Goal: Task Accomplishment & Management: Use online tool/utility

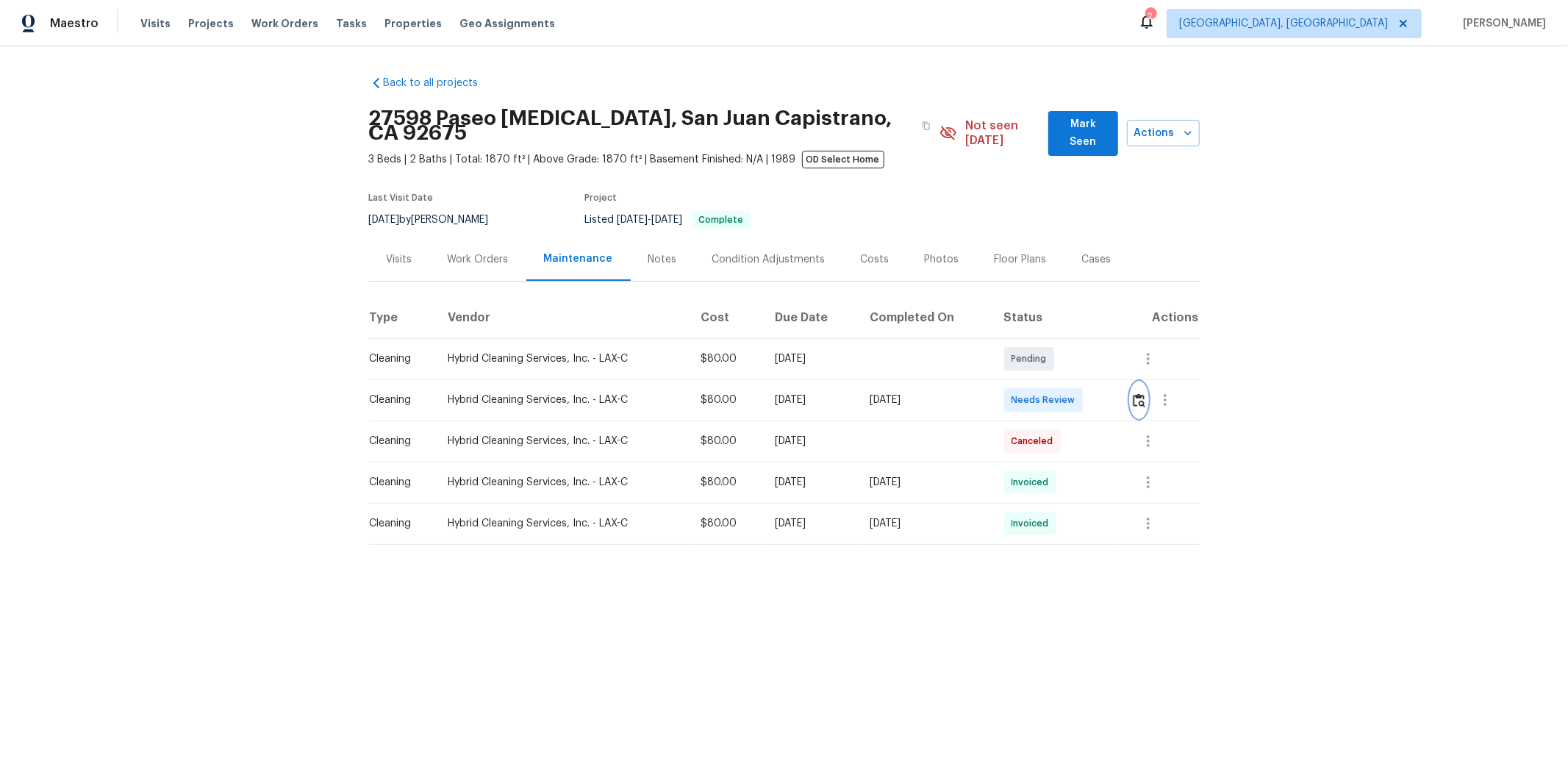
click at [843, 393] on img "button" at bounding box center [1138, 400] width 12 height 14
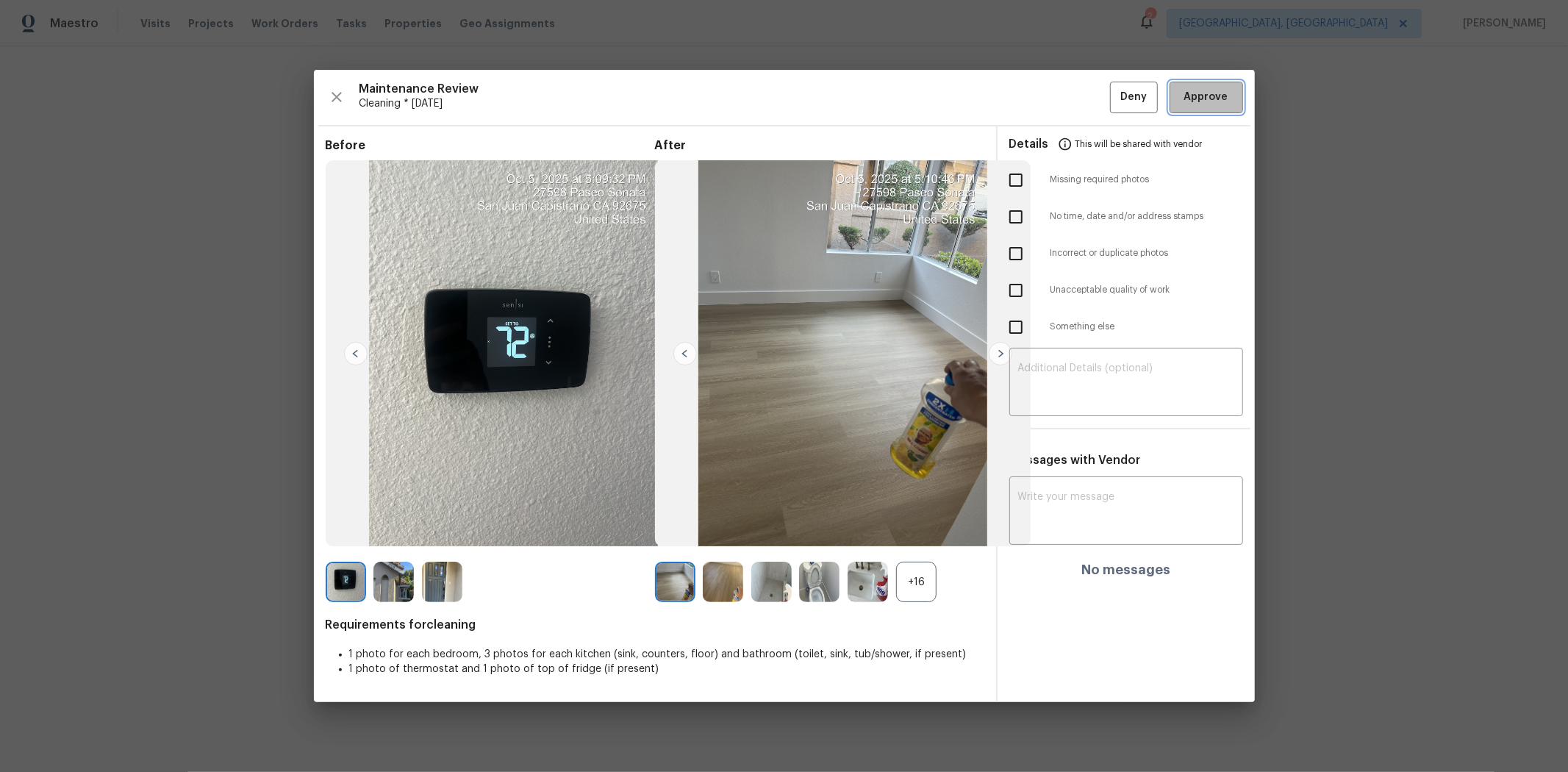
click at [843, 90] on span "Approve" at bounding box center [1206, 97] width 44 height 19
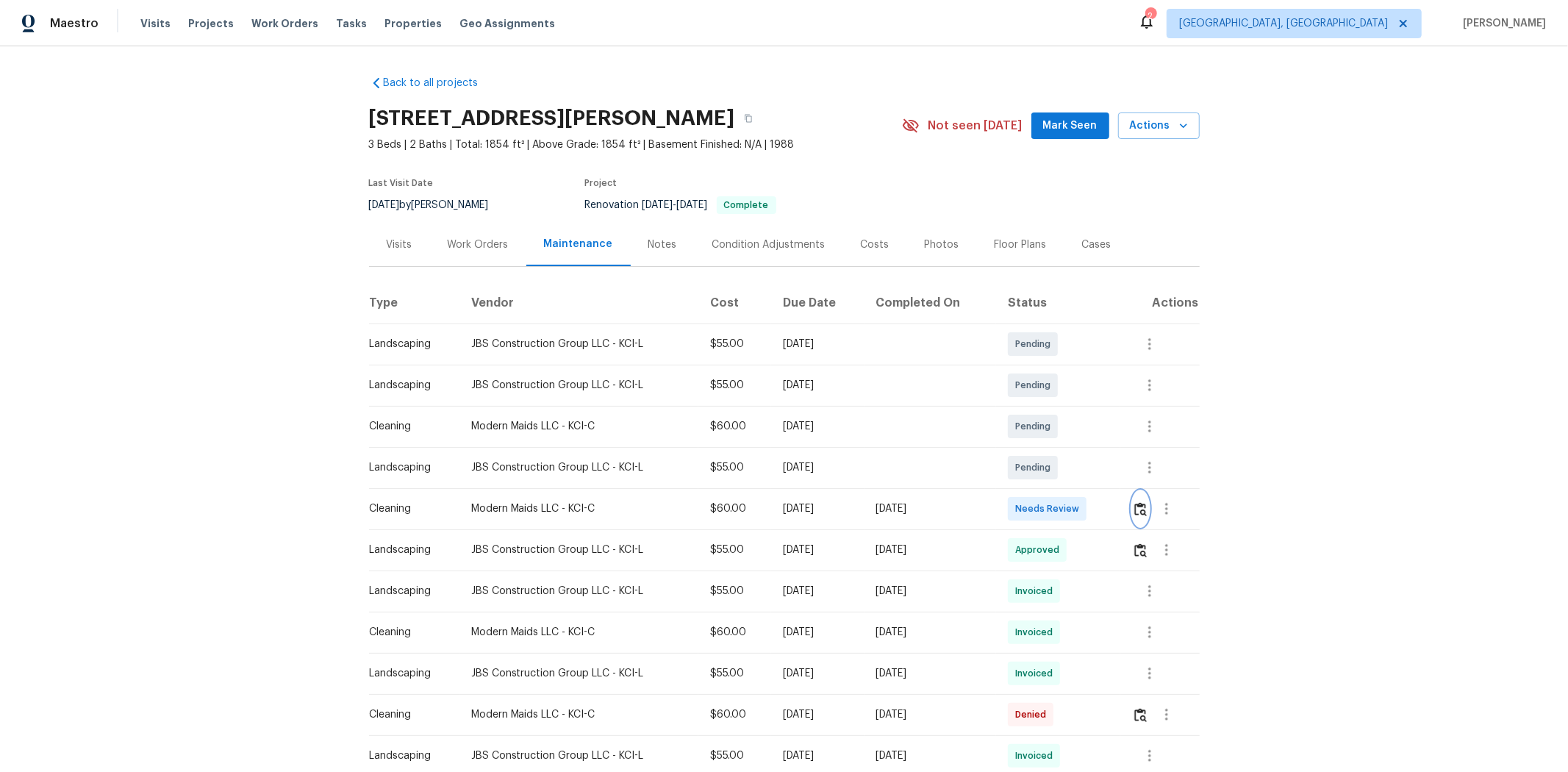
click at [1114, 507] on img "button" at bounding box center [1140, 509] width 12 height 14
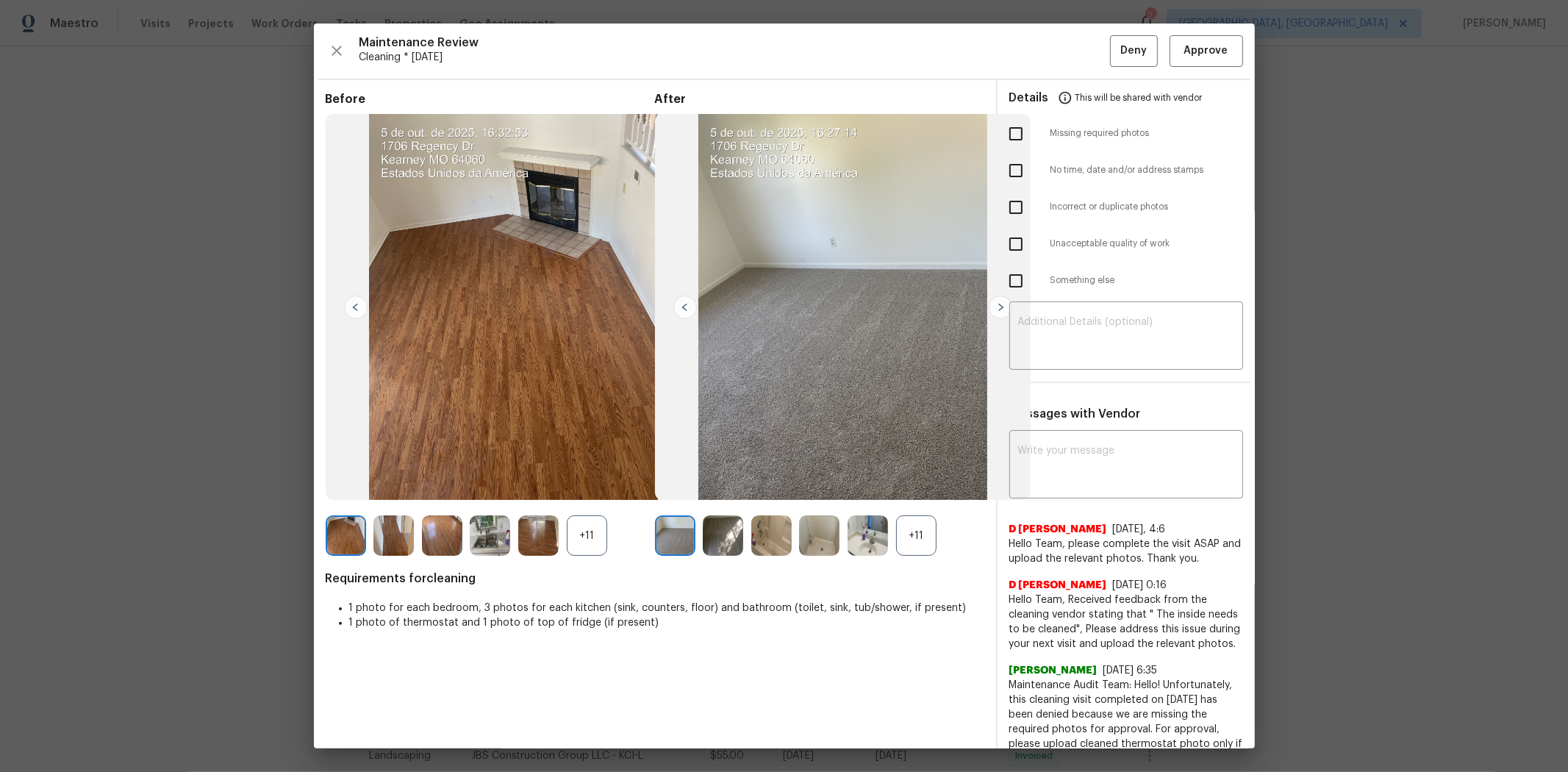
click at [1002, 140] on input "checkbox" at bounding box center [1016, 134] width 31 height 31
checkbox input "true"
click at [1081, 329] on textarea at bounding box center [1126, 337] width 216 height 41
paste textarea "Maintenance Audit Team: Hello! Unfortunately, this cleaning visit completed on …"
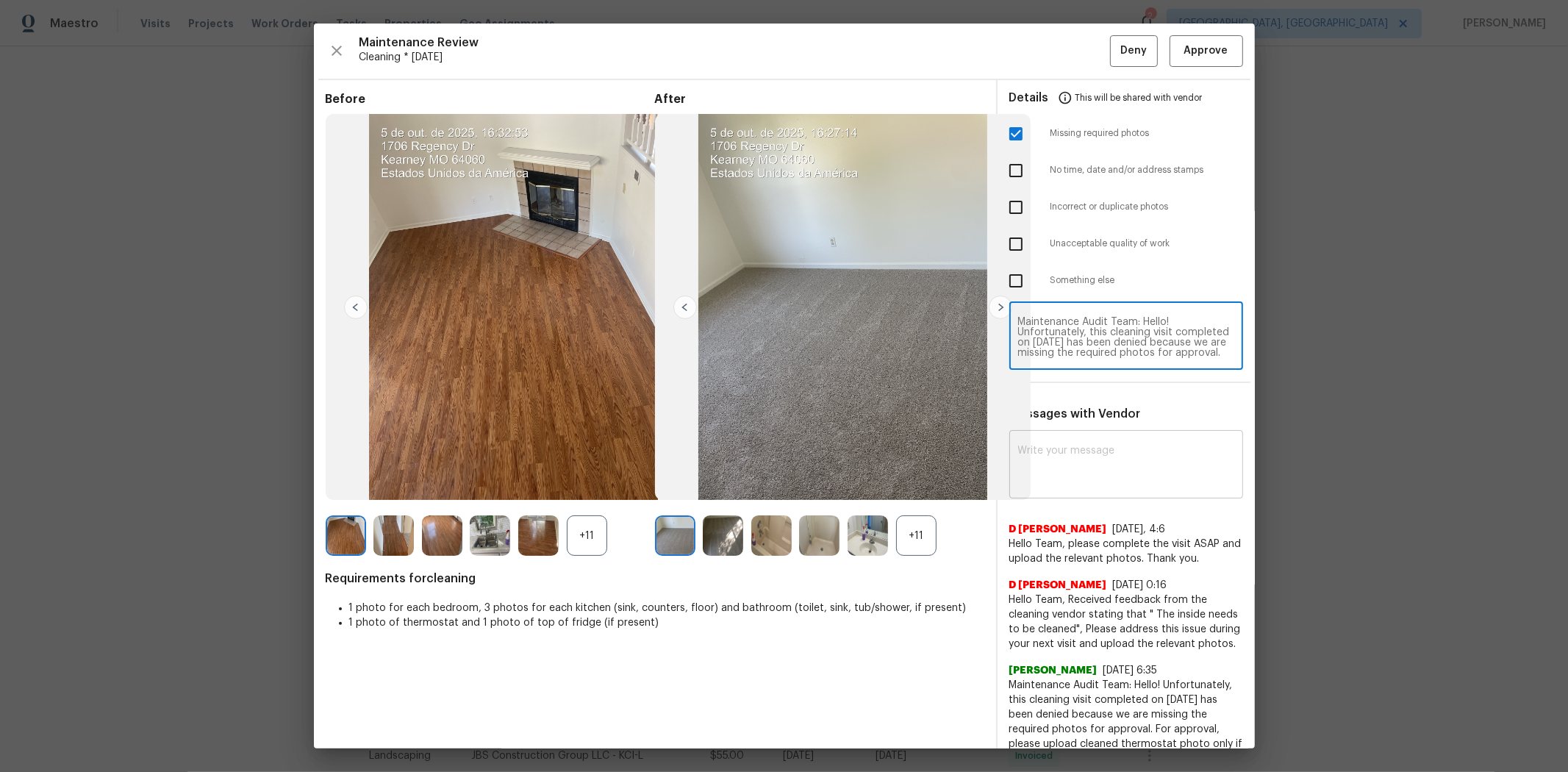
type textarea "Maintenance Audit Team: Hello! Unfortunately, this cleaning visit completed on …"
click at [1103, 451] on textarea at bounding box center [1126, 466] width 216 height 41
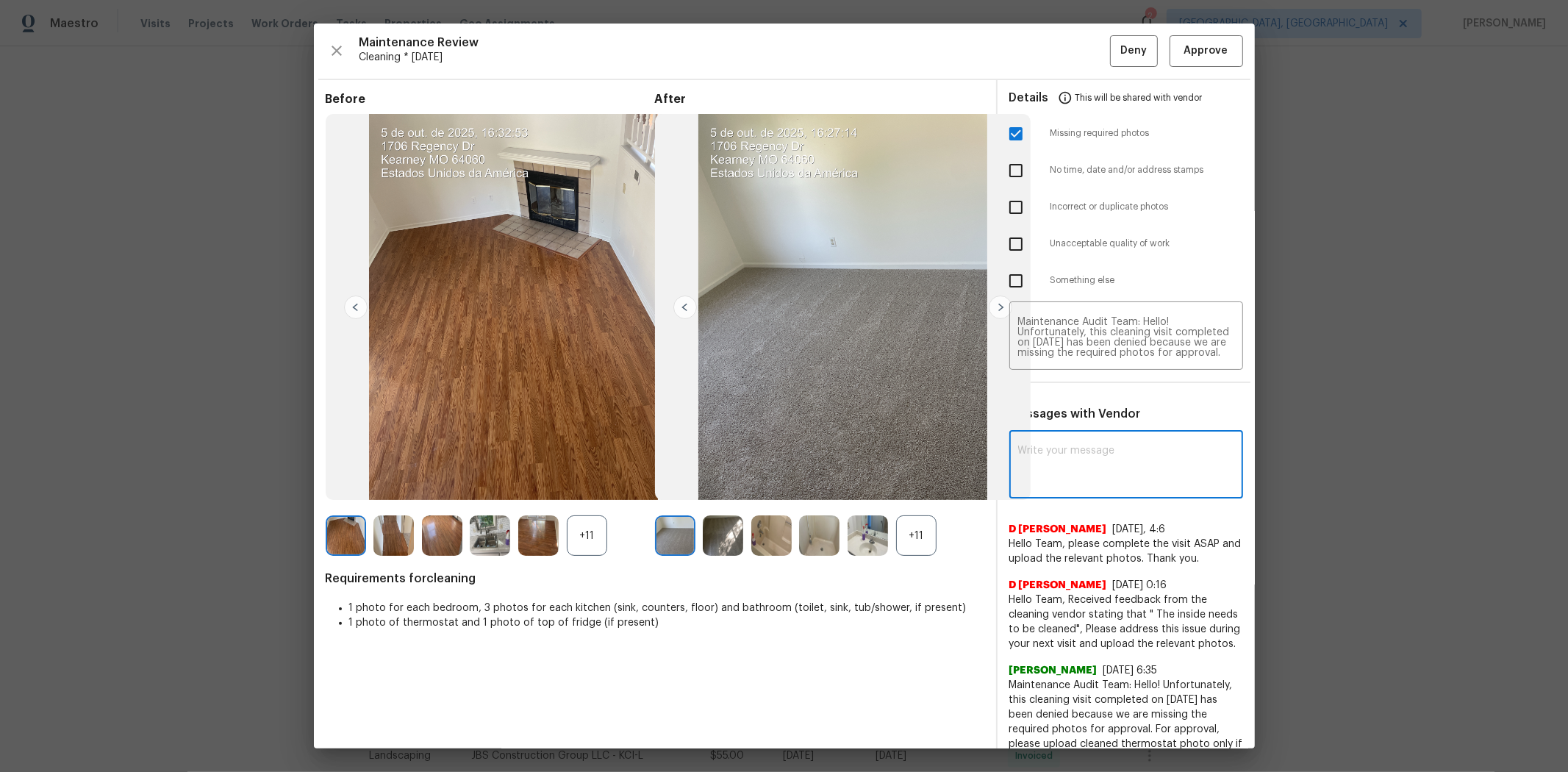
paste textarea "Maintenance Audit Team: Hello! Unfortunately, this cleaning visit completed on …"
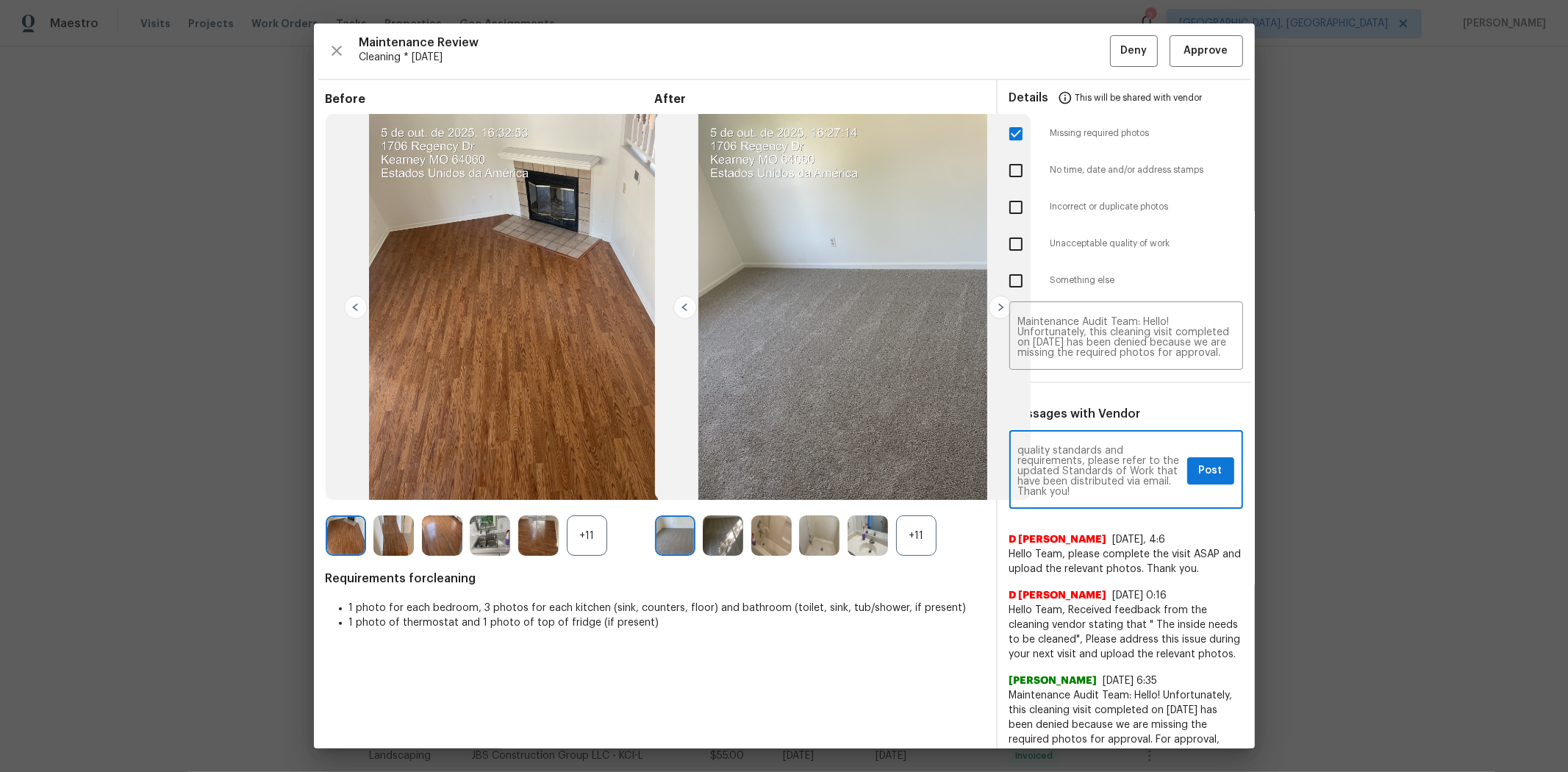
type textarea "Maintenance Audit Team: Hello! Unfortunately, this cleaning visit completed on …"
click at [1114, 476] on span "Post" at bounding box center [1210, 471] width 23 height 19
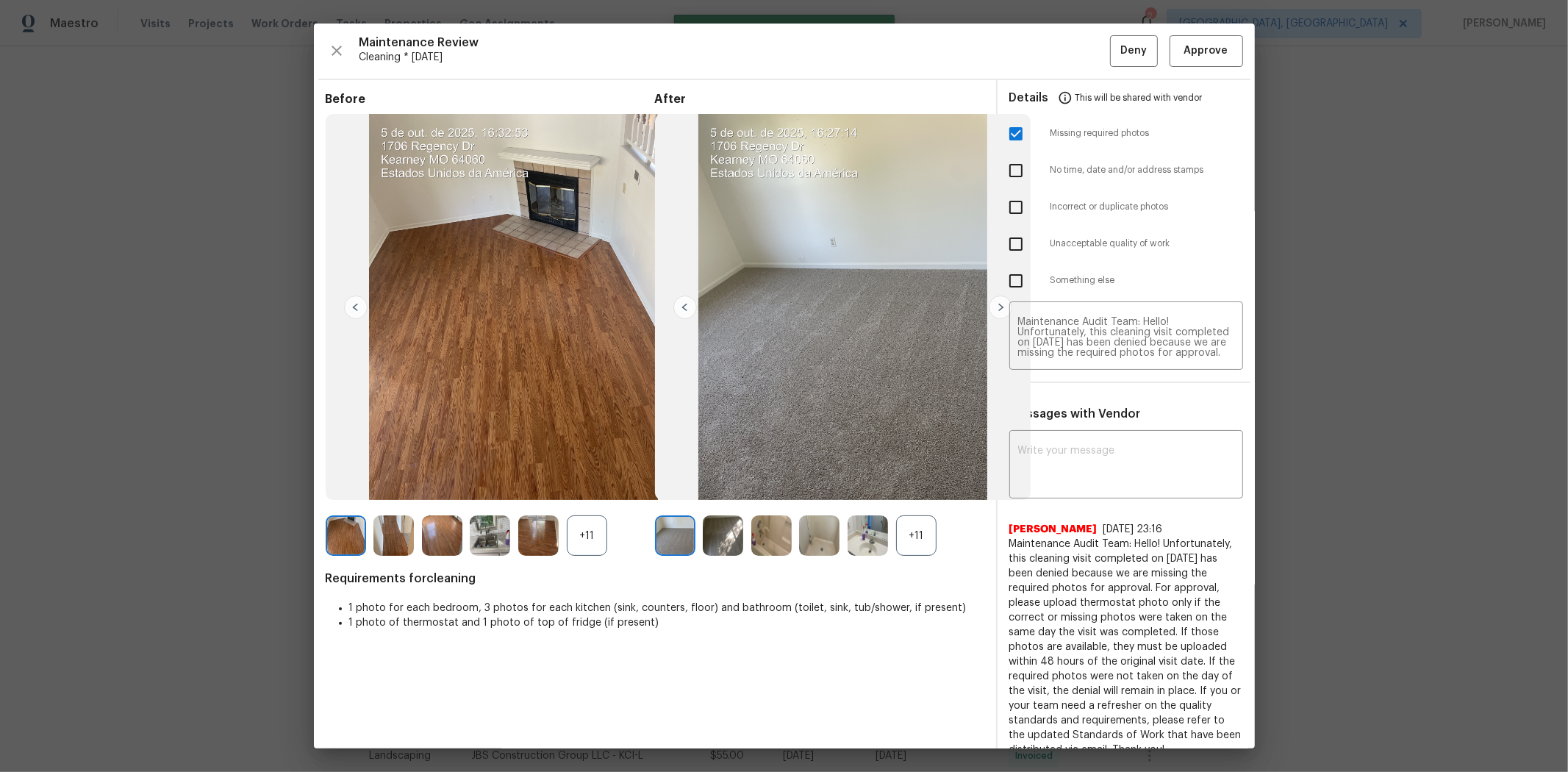
scroll to position [0, 0]
click at [1114, 46] on span "Deny" at bounding box center [1134, 51] width 27 height 19
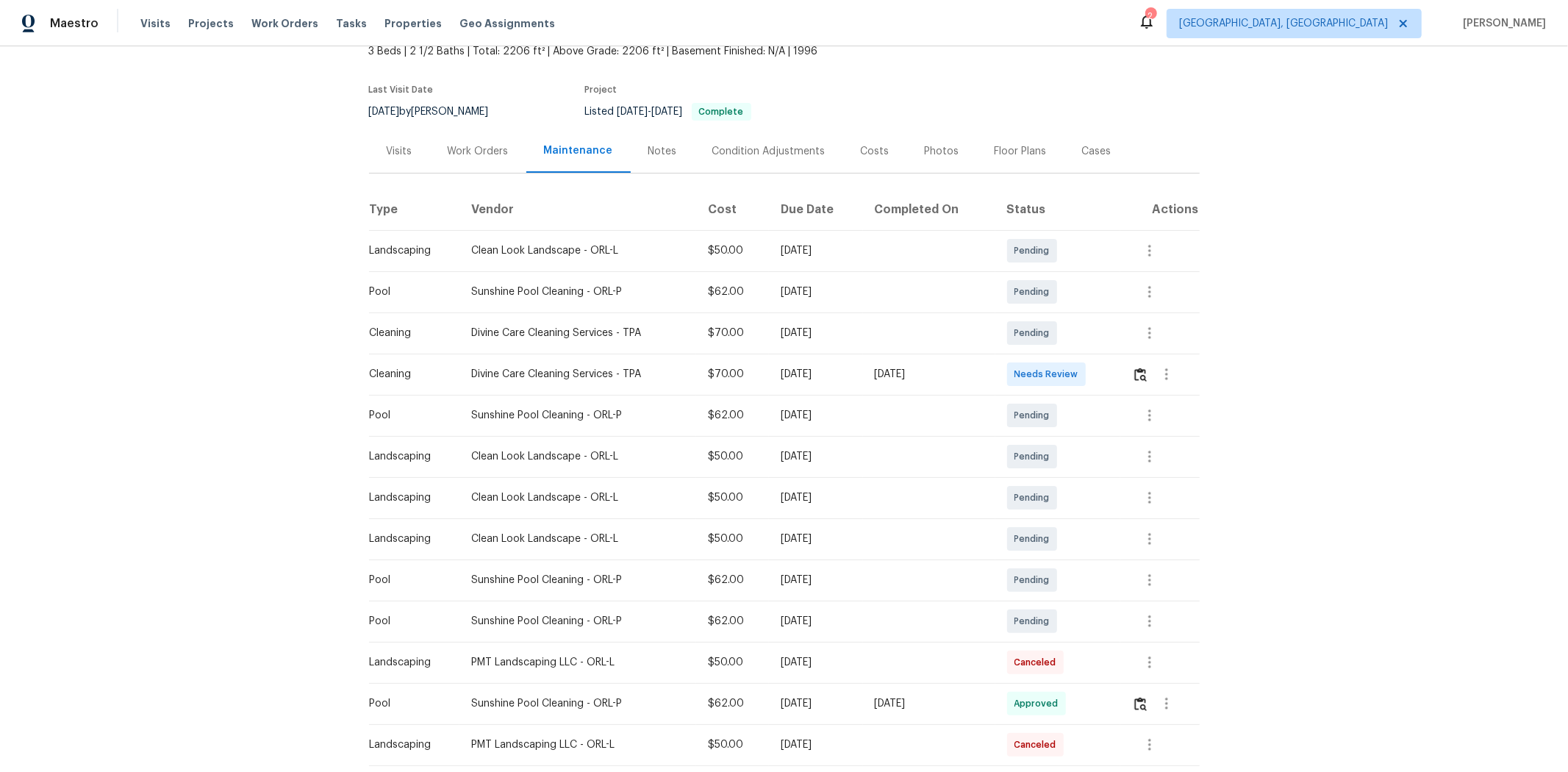
scroll to position [326, 0]
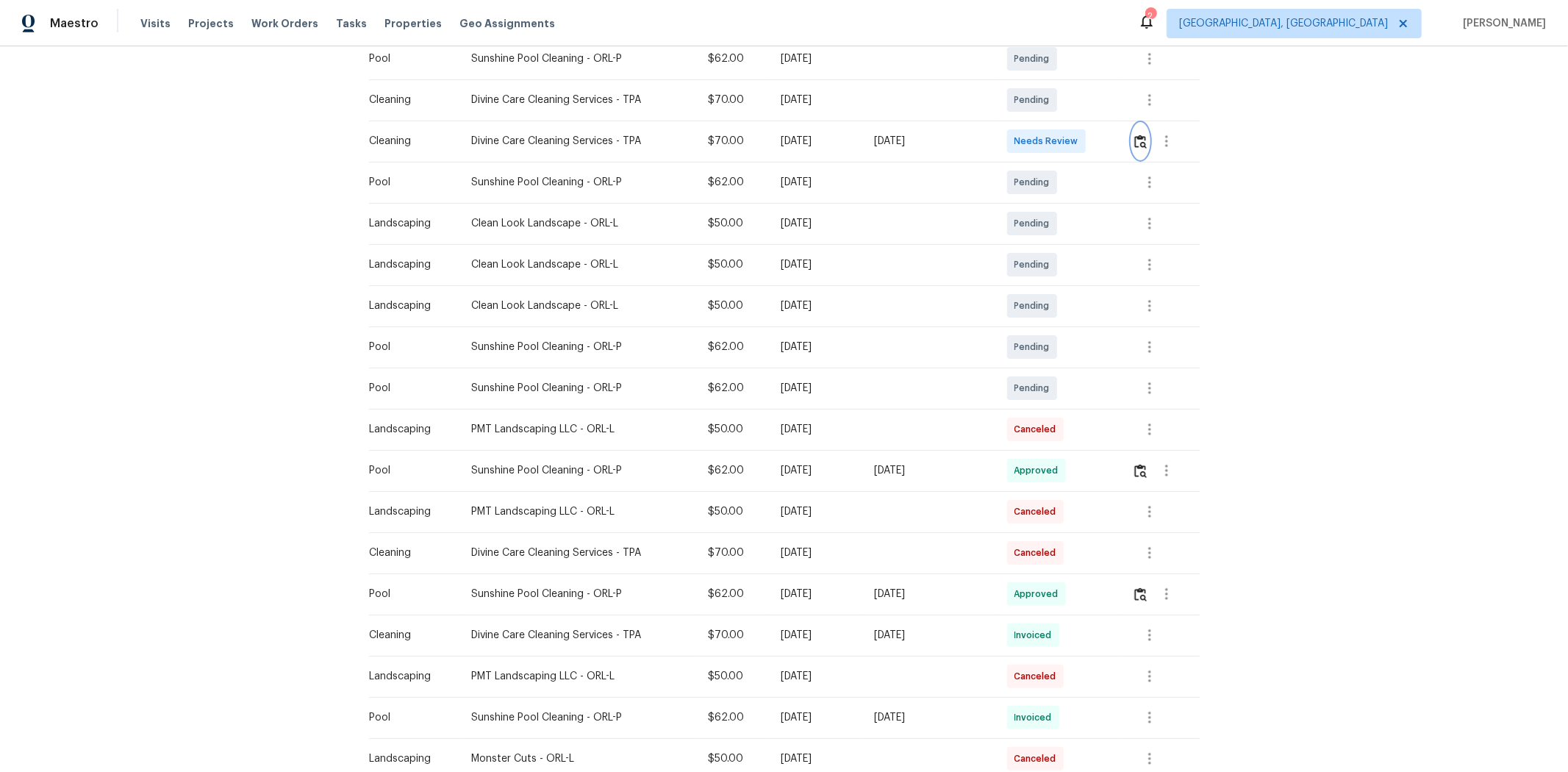
click at [1114, 138] on img "button" at bounding box center [1140, 141] width 12 height 14
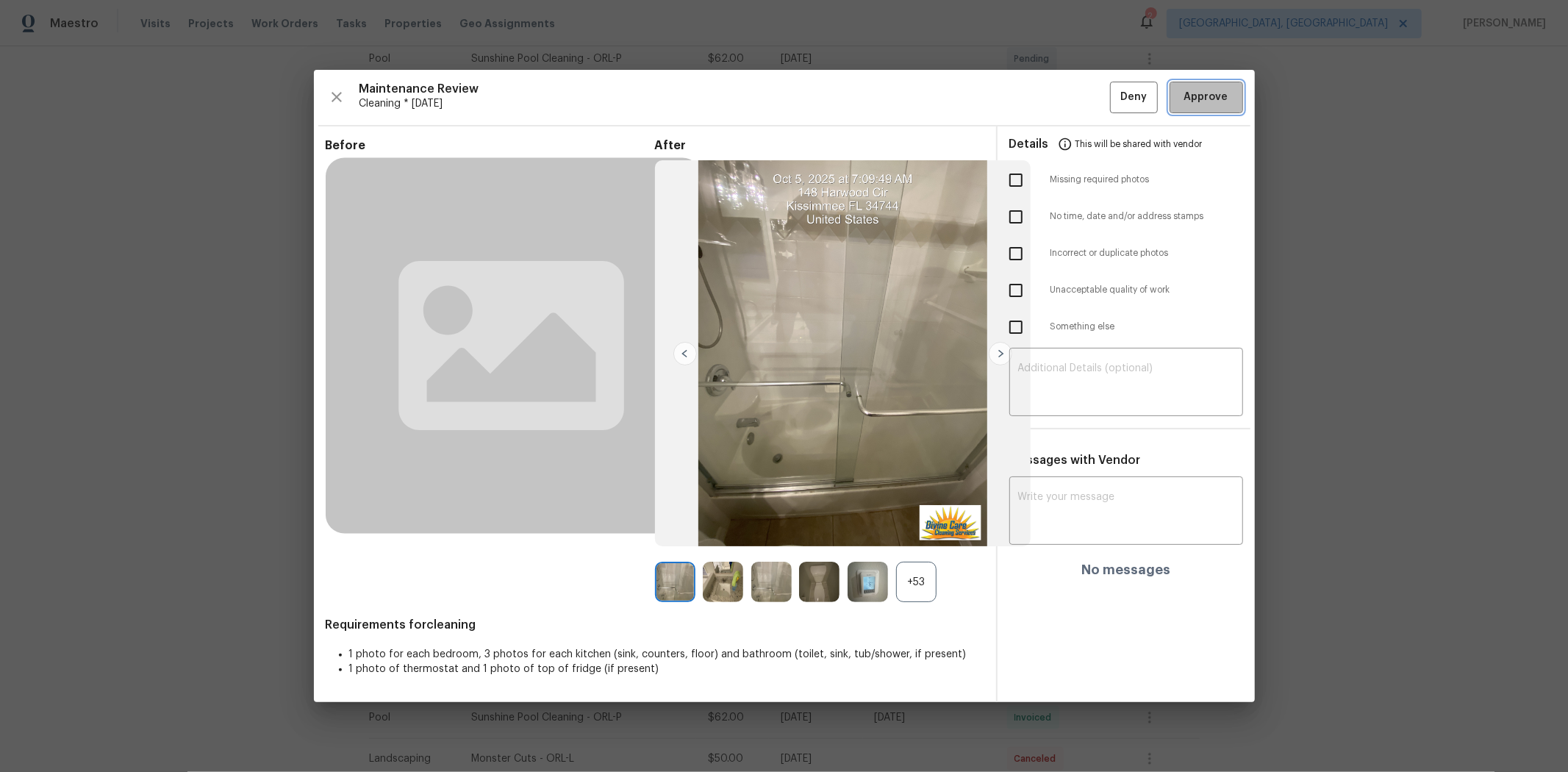
click at [1114, 90] on span "Approve" at bounding box center [1206, 97] width 44 height 19
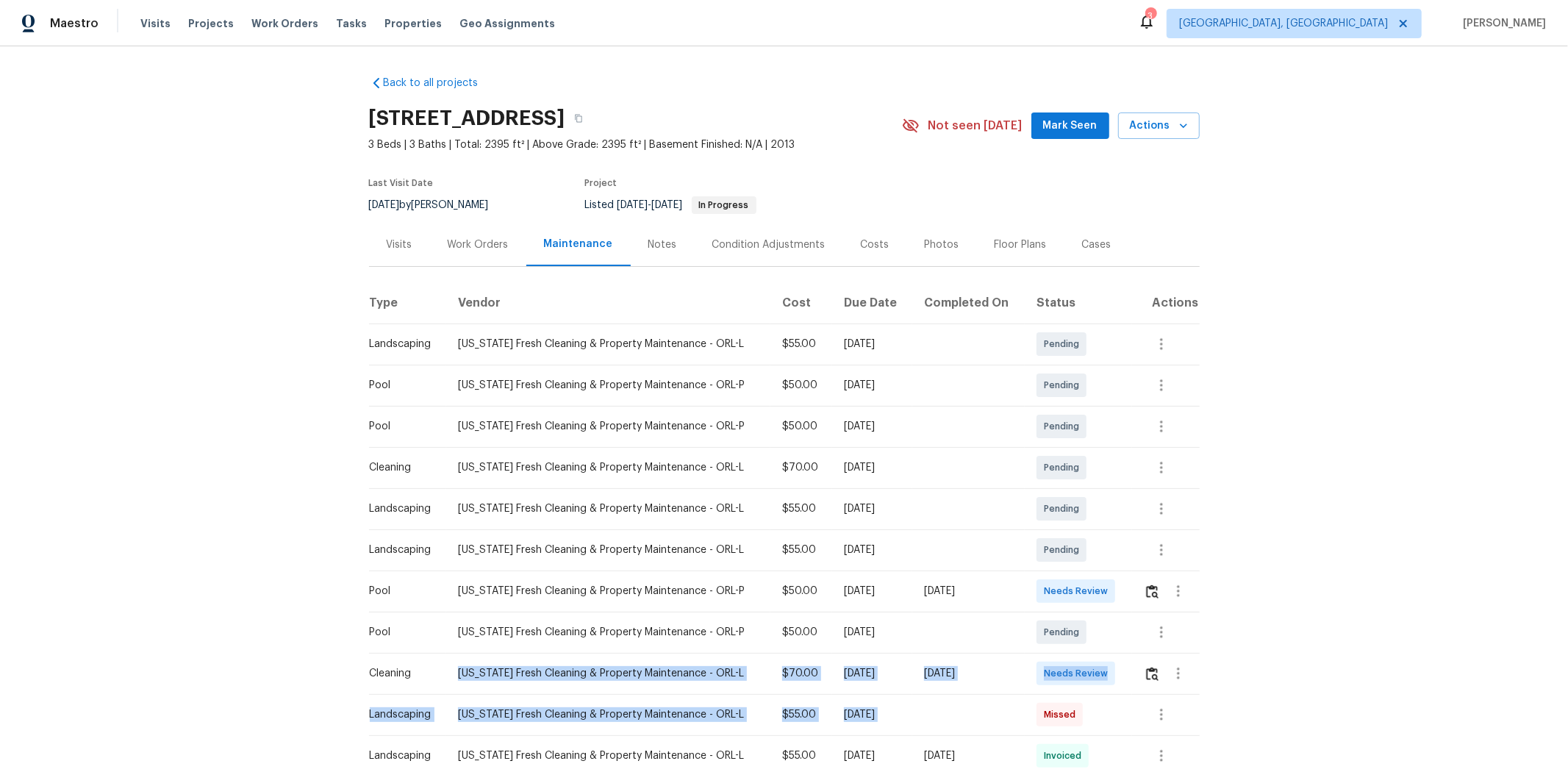
drag, startPoint x: 878, startPoint y: 717, endPoint x: 1039, endPoint y: 707, distance: 161.3
click at [1063, 516] on td "Needs Review" at bounding box center [1078, 673] width 107 height 41
click at [1079, 516] on div "Needs Review" at bounding box center [1075, 673] width 78 height 23
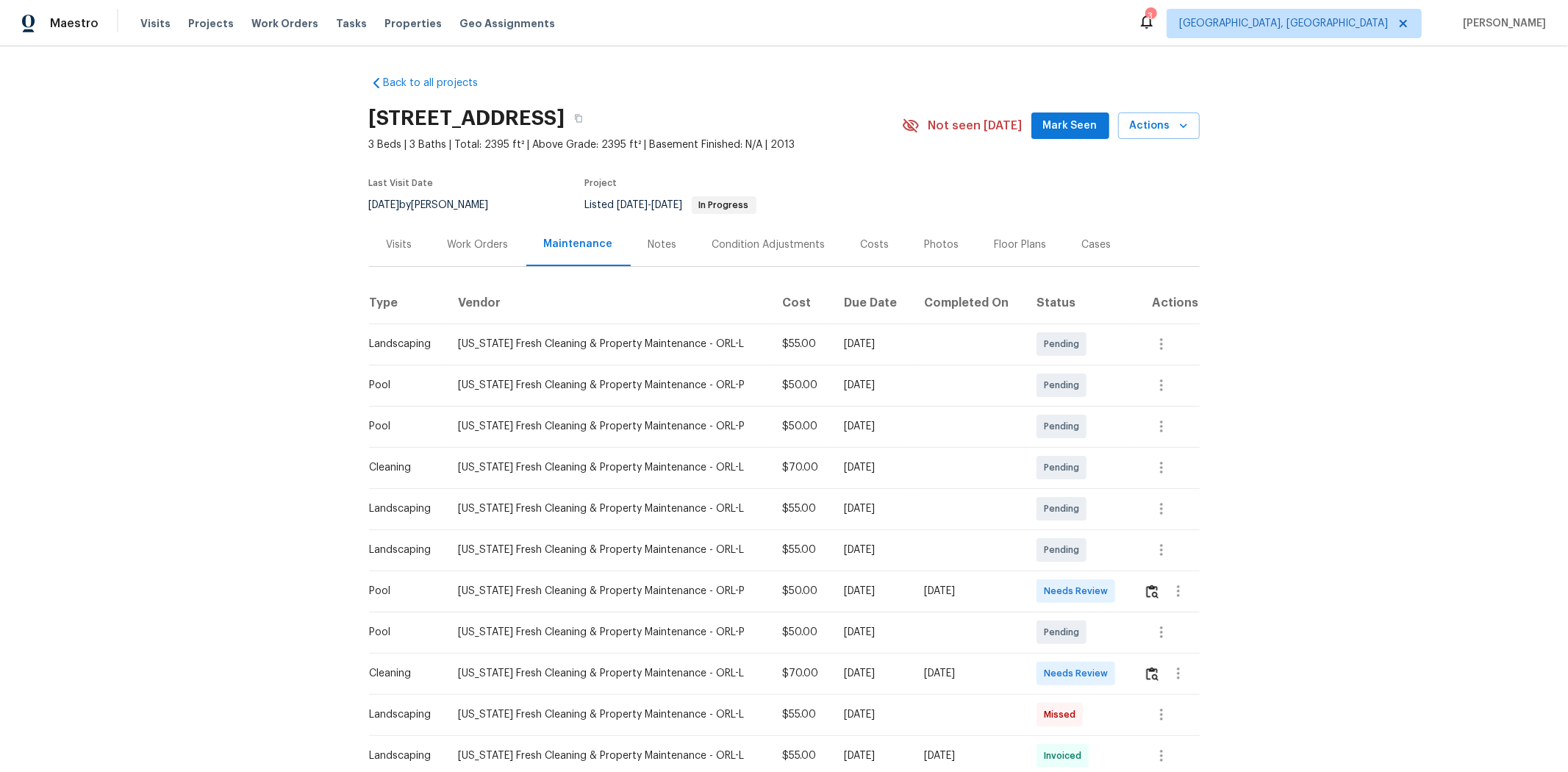
drag, startPoint x: 1138, startPoint y: 674, endPoint x: 1126, endPoint y: 667, distance: 13.9
click at [1114, 516] on td at bounding box center [1166, 673] width 68 height 41
click at [1114, 516] on img "button" at bounding box center [1151, 673] width 12 height 14
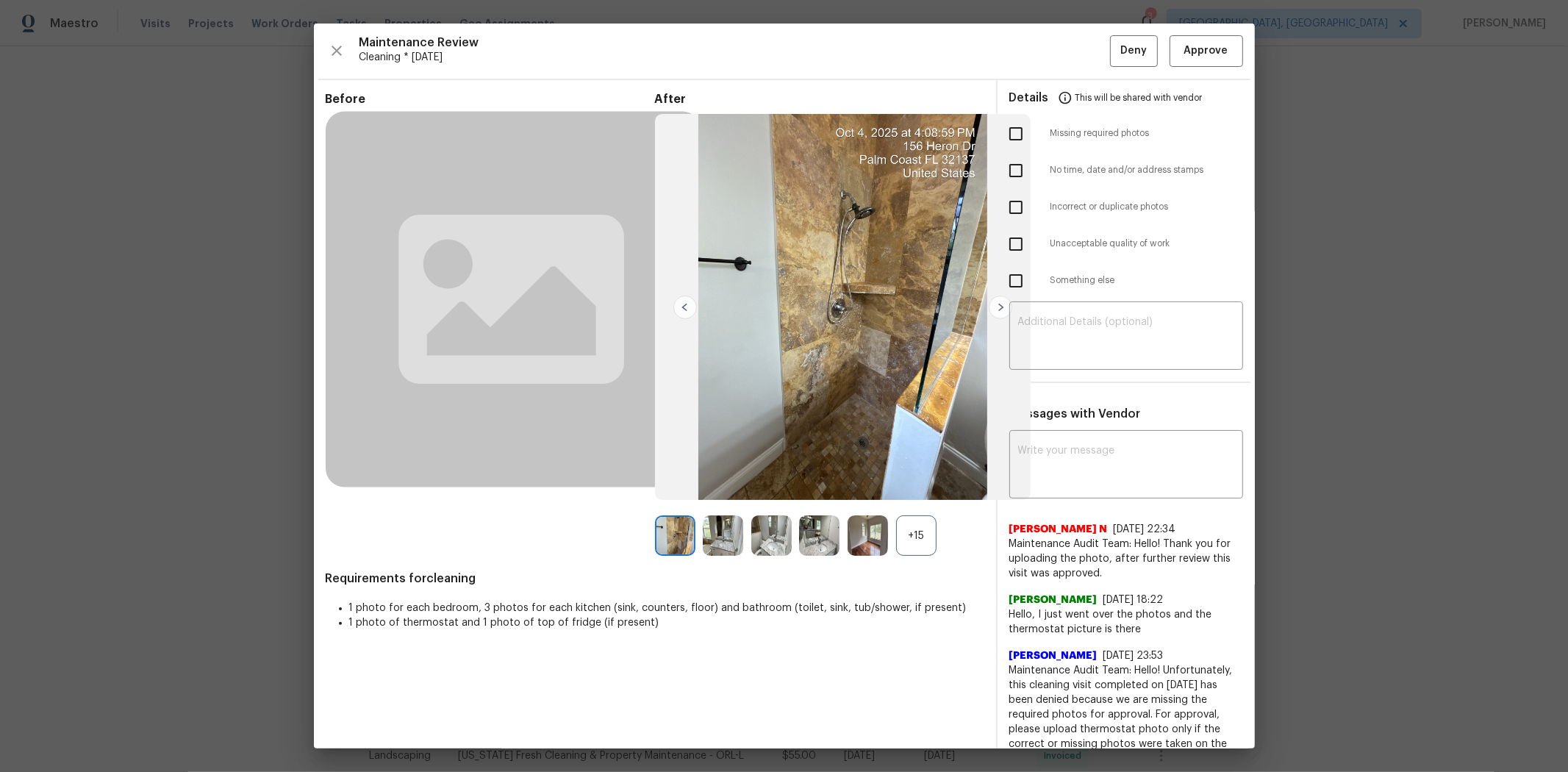
click at [1000, 136] on input "checkbox" at bounding box center [1016, 134] width 31 height 31
checkbox input "true"
click at [1007, 250] on input "checkbox" at bounding box center [1016, 244] width 31 height 31
checkbox input "true"
click at [1052, 322] on textarea at bounding box center [1126, 337] width 216 height 41
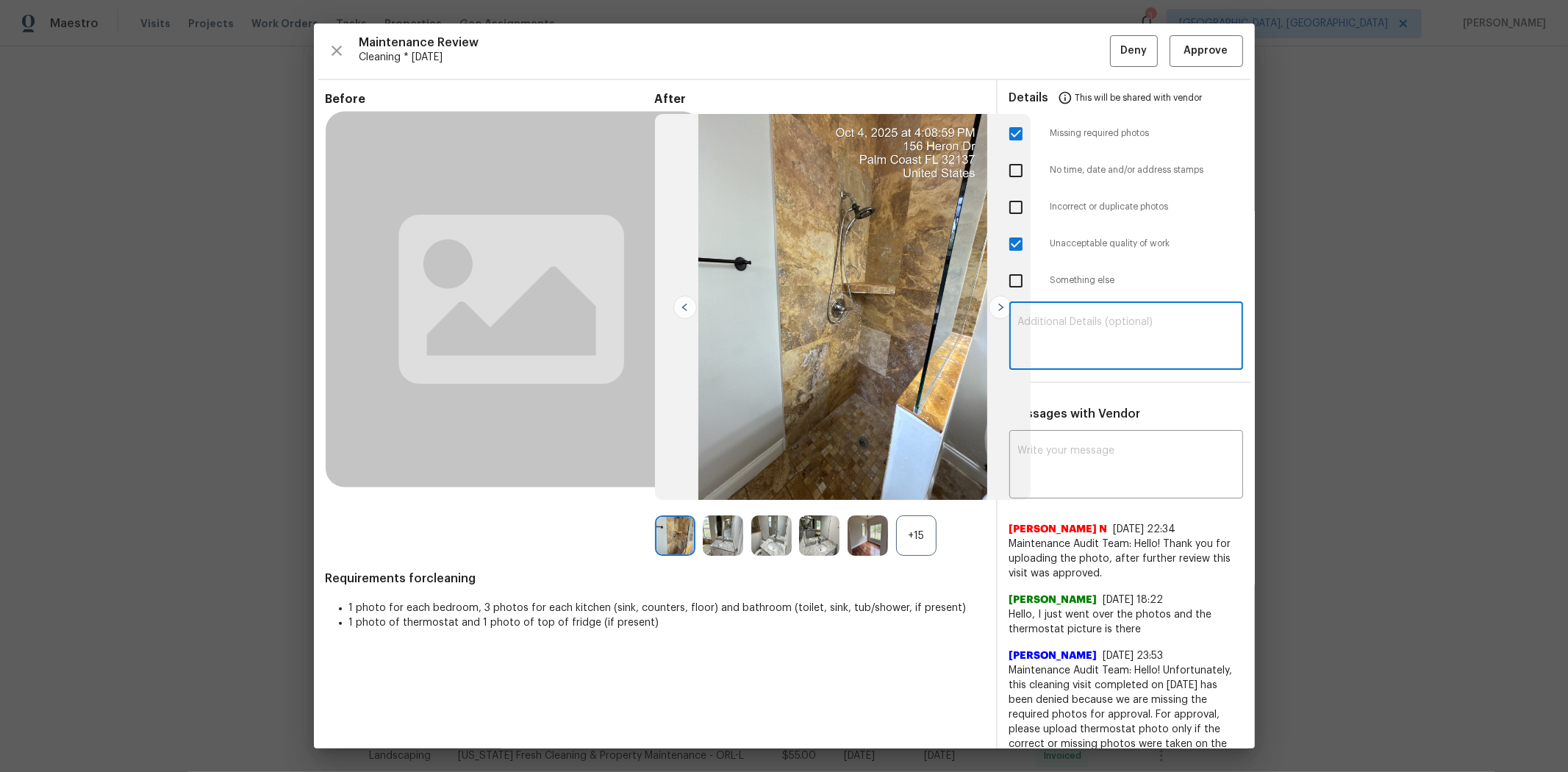
paste textarea "Maintenance Audit Team: Hello! Unfortunately, this cleaning visit completed on …"
type textarea "Maintenance Audit Team: Hello! Unfortunately, this cleaning visit completed on …"
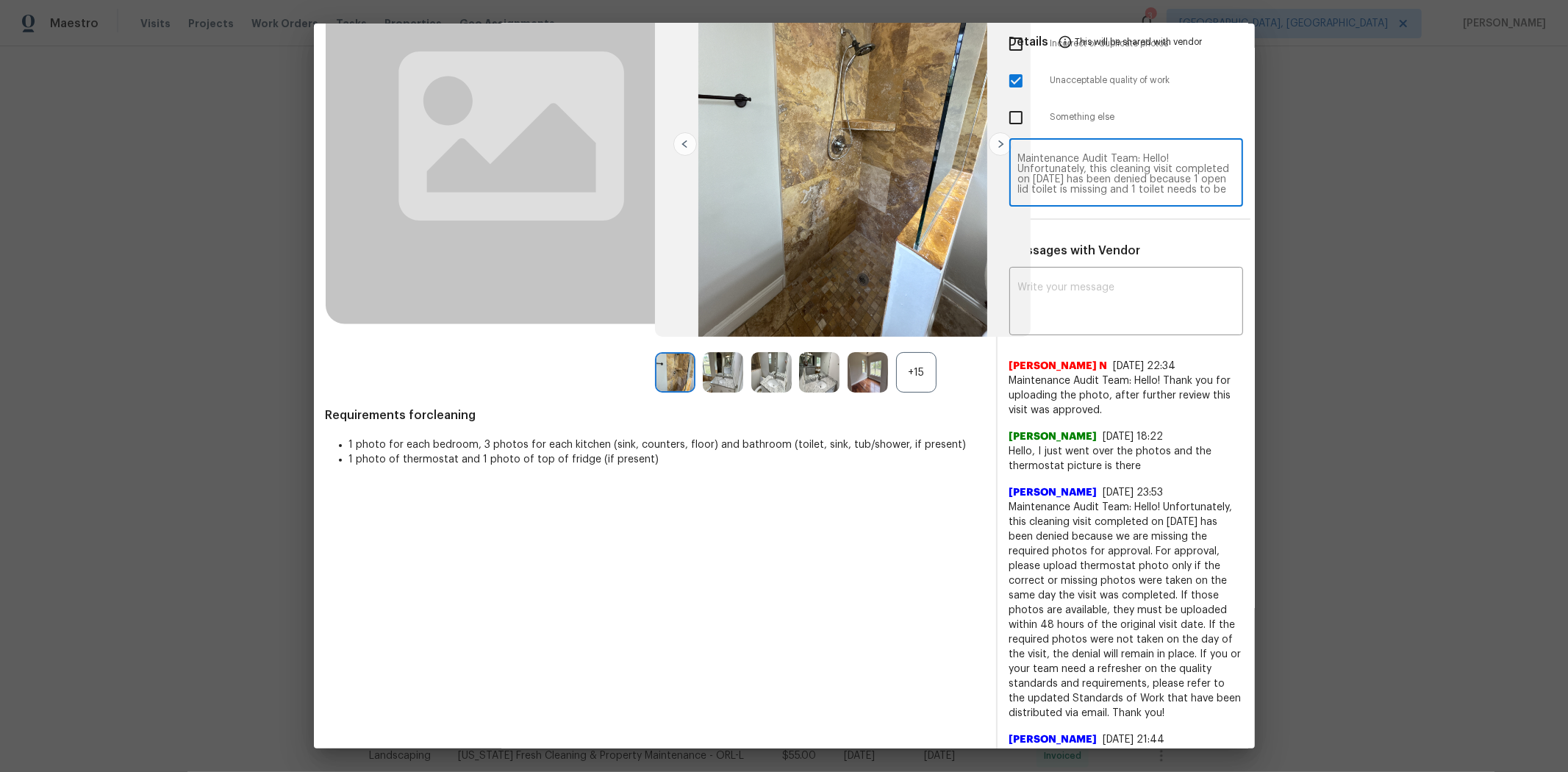
click at [1068, 181] on textarea "Maintenance Audit Team: Hello! Unfortunately, this cleaning visit completed on …" at bounding box center [1126, 174] width 216 height 41
paste textarea "Maintenance Audit Team: Hello! Unfortunately, this cleaning visit completed on …"
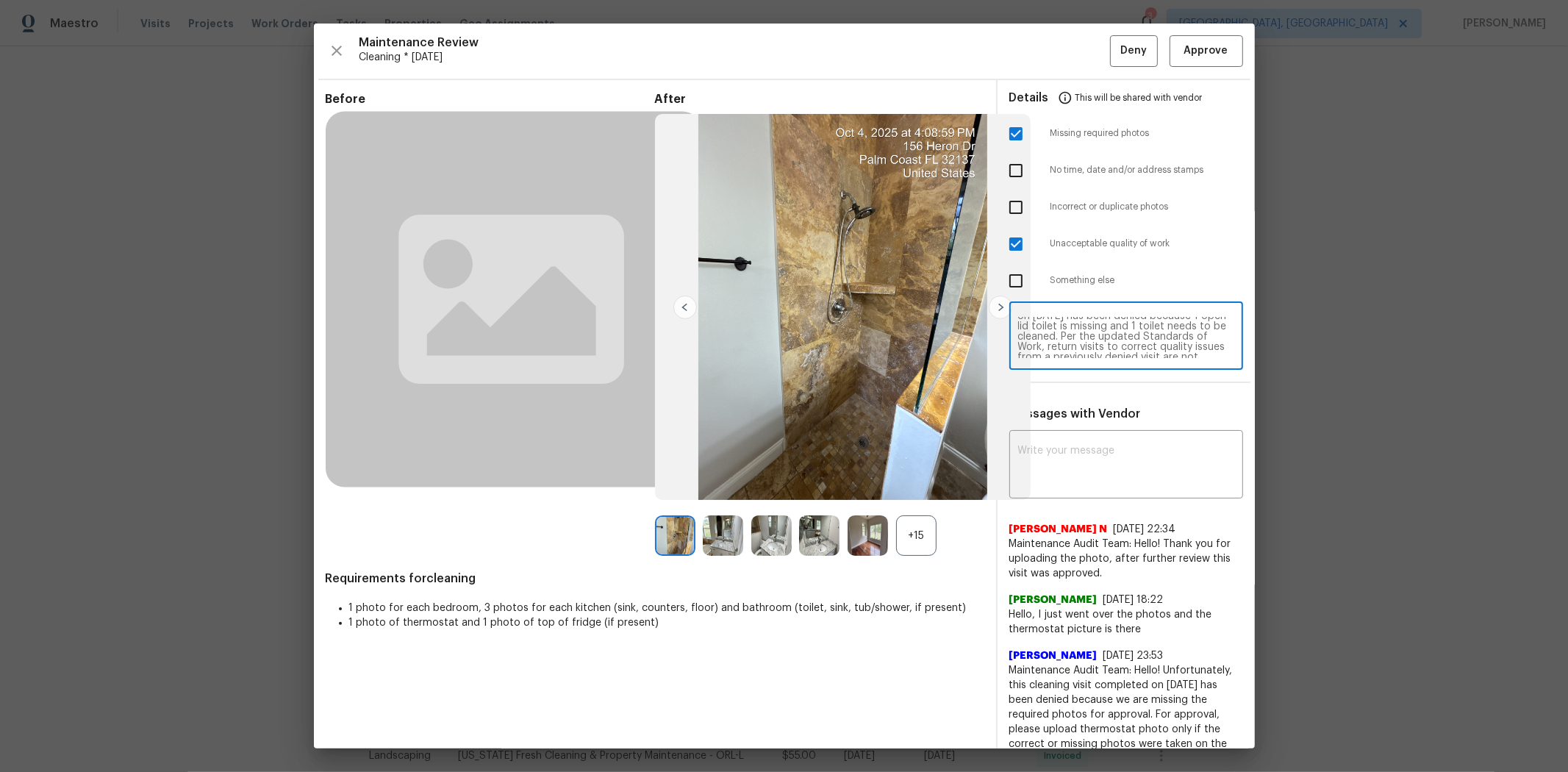
scroll to position [41, 0]
type textarea "Maintenance Audit Team: Hello! Unfortunately, this cleaning visit completed on …"
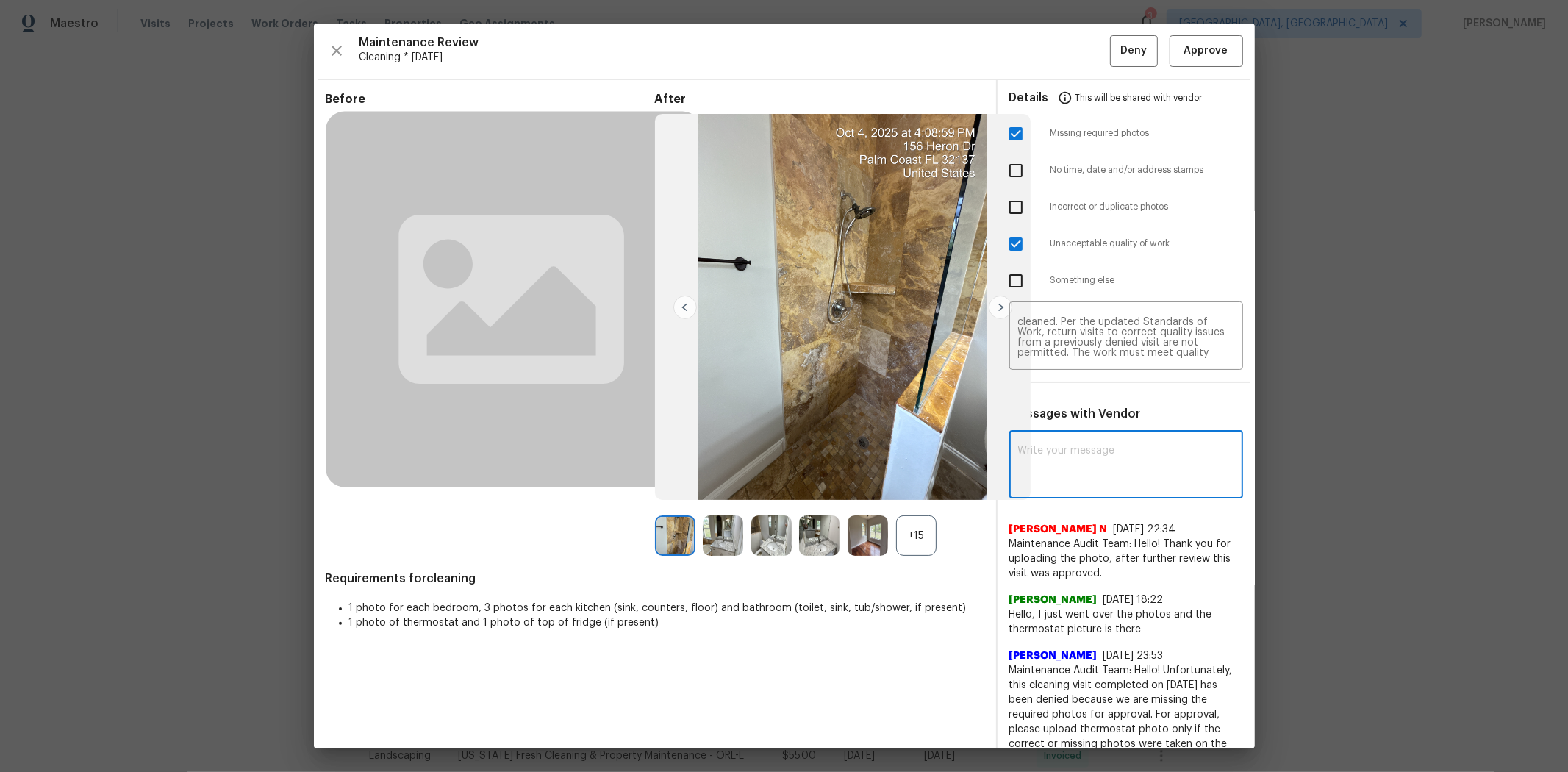
click at [1097, 465] on textarea at bounding box center [1126, 466] width 216 height 41
paste textarea "Maintenance Audit Team: Hello! Unfortunately, this cleaning visit completed on …"
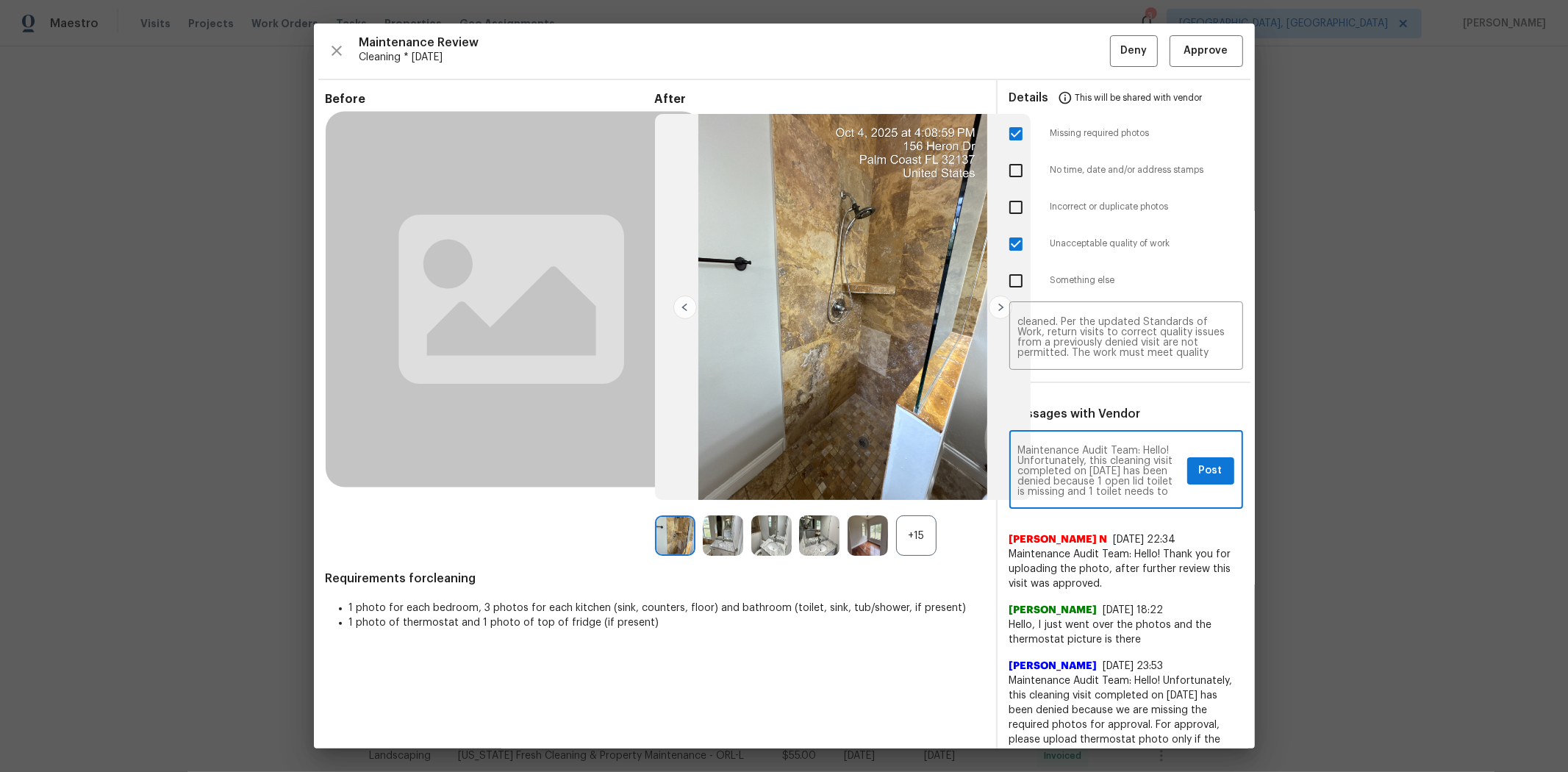
scroll to position [195, 0]
type textarea "Maintenance Audit Team: Hello! Unfortunately, this cleaning visit completed on …"
click at [1114, 472] on span "Post" at bounding box center [1210, 471] width 23 height 19
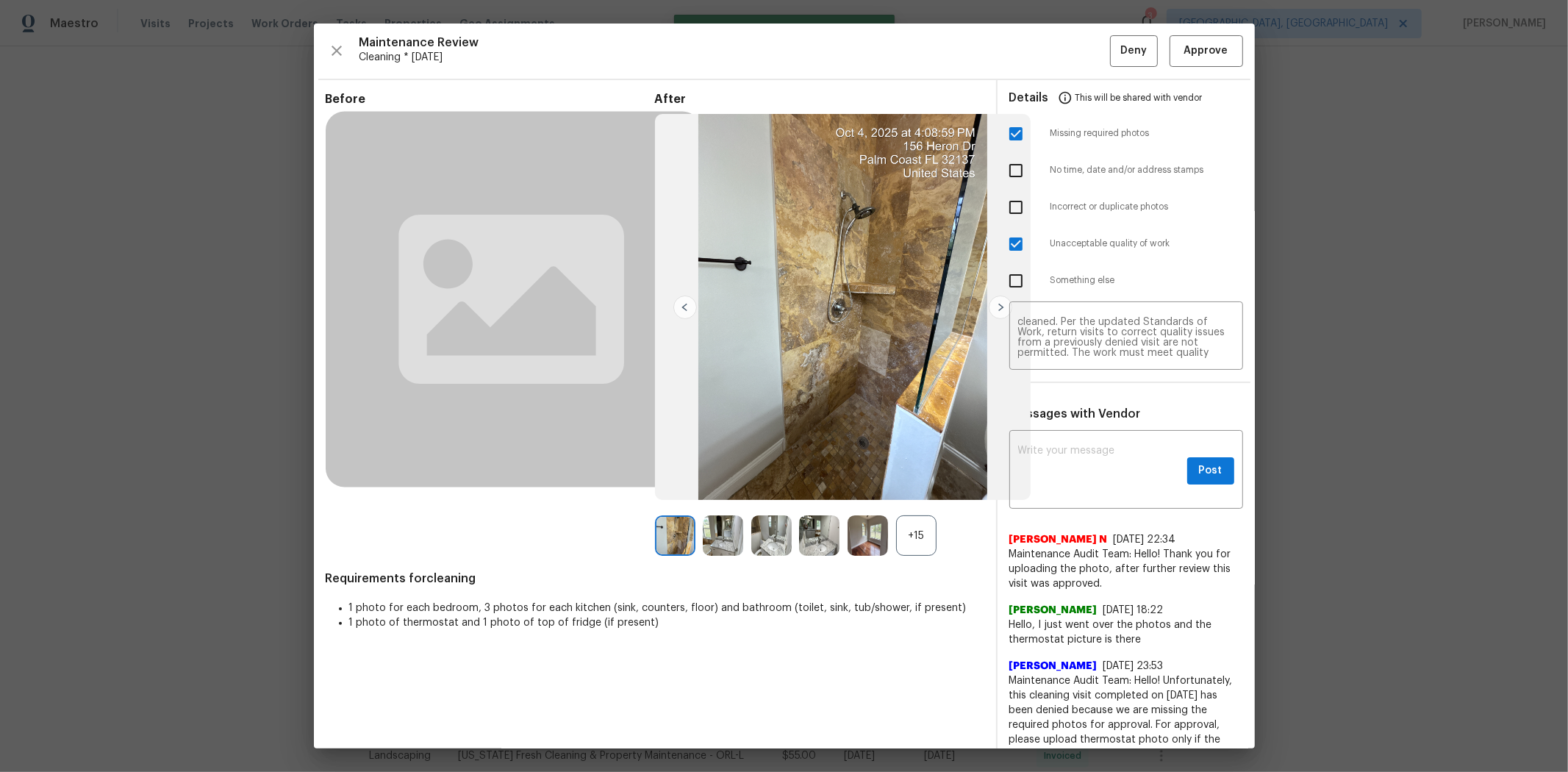
scroll to position [0, 0]
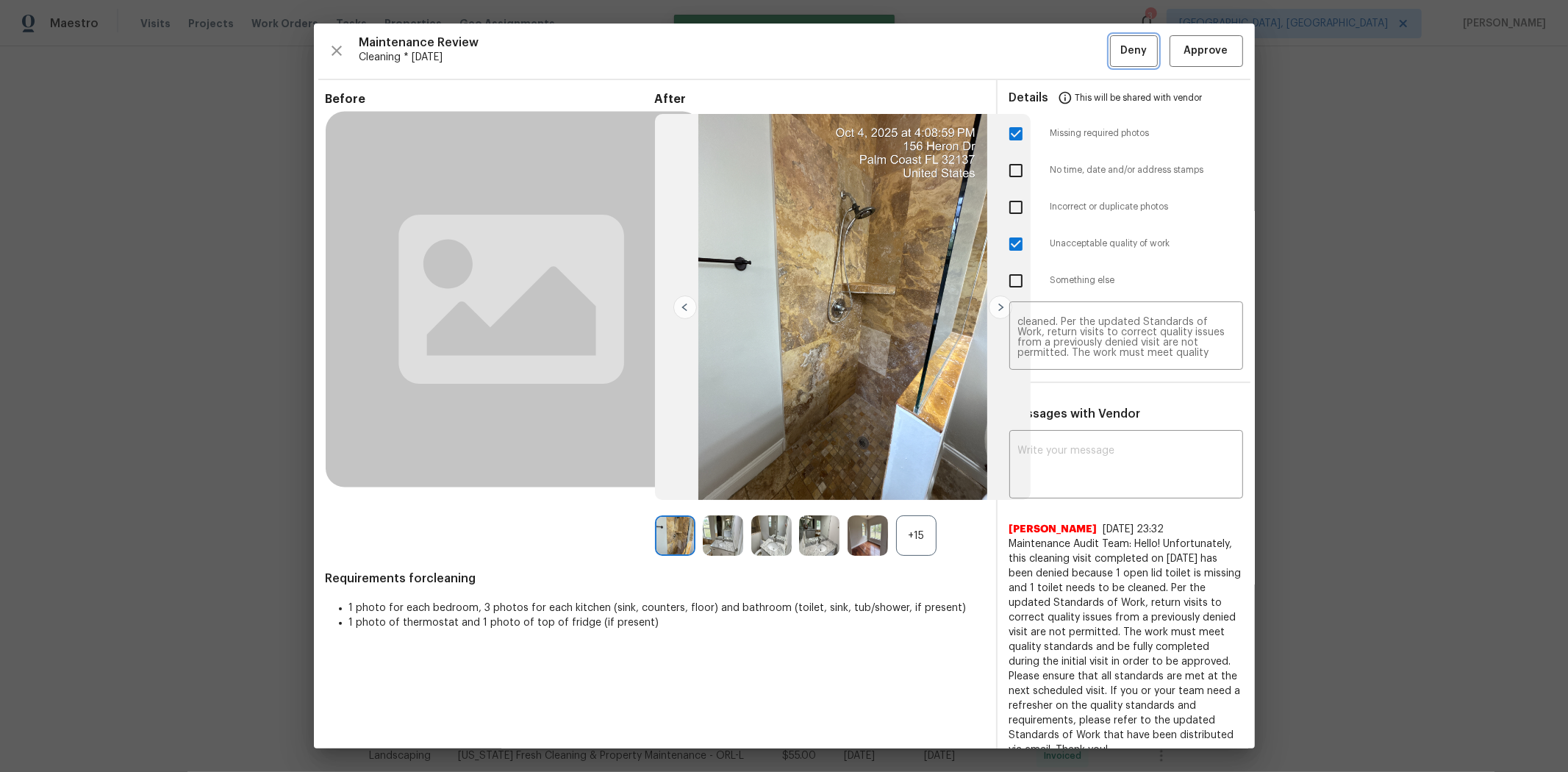
click at [1114, 40] on button "Deny" at bounding box center [1134, 51] width 48 height 31
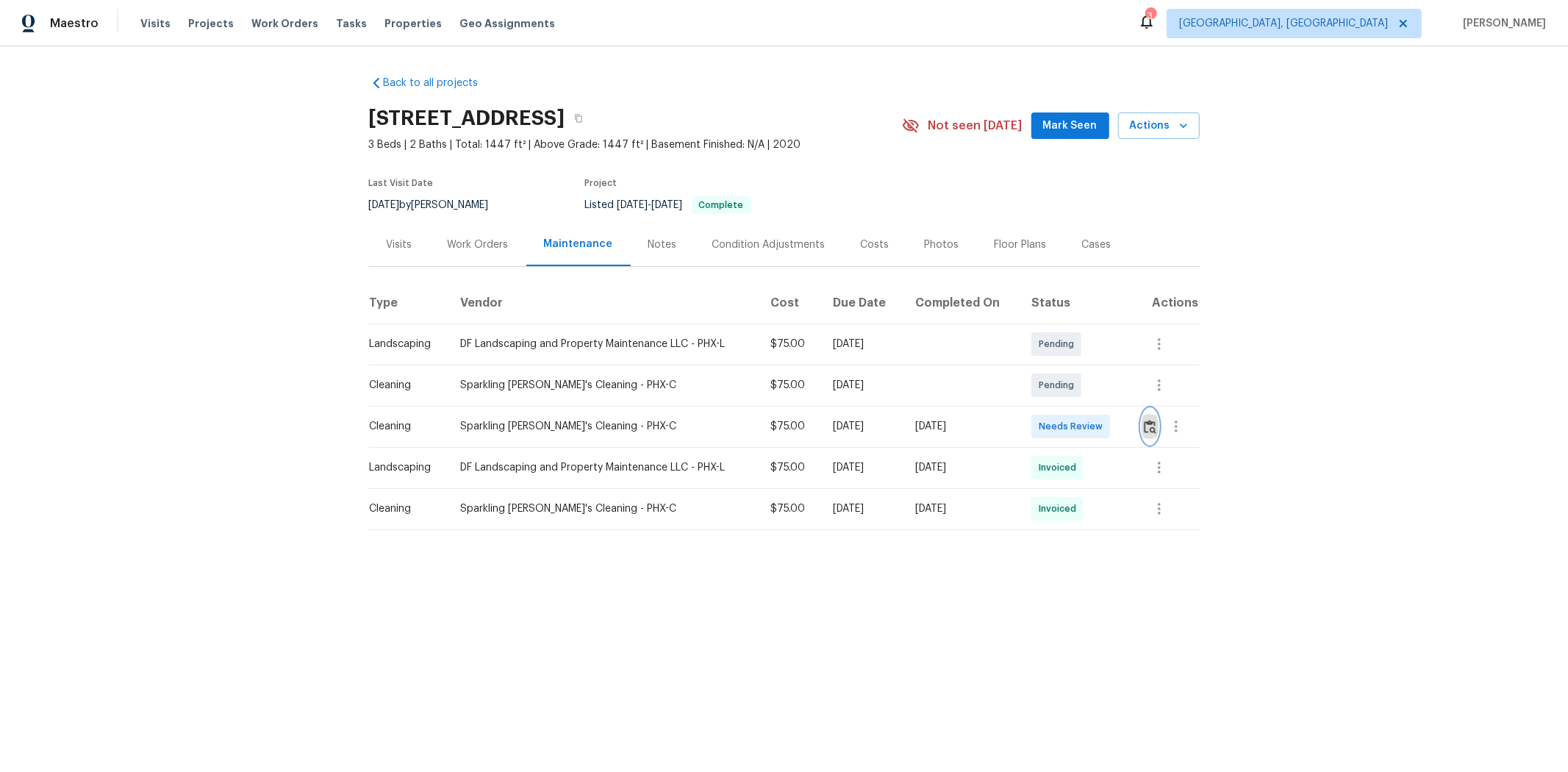
click at [1114, 428] on img "button" at bounding box center [1150, 426] width 12 height 14
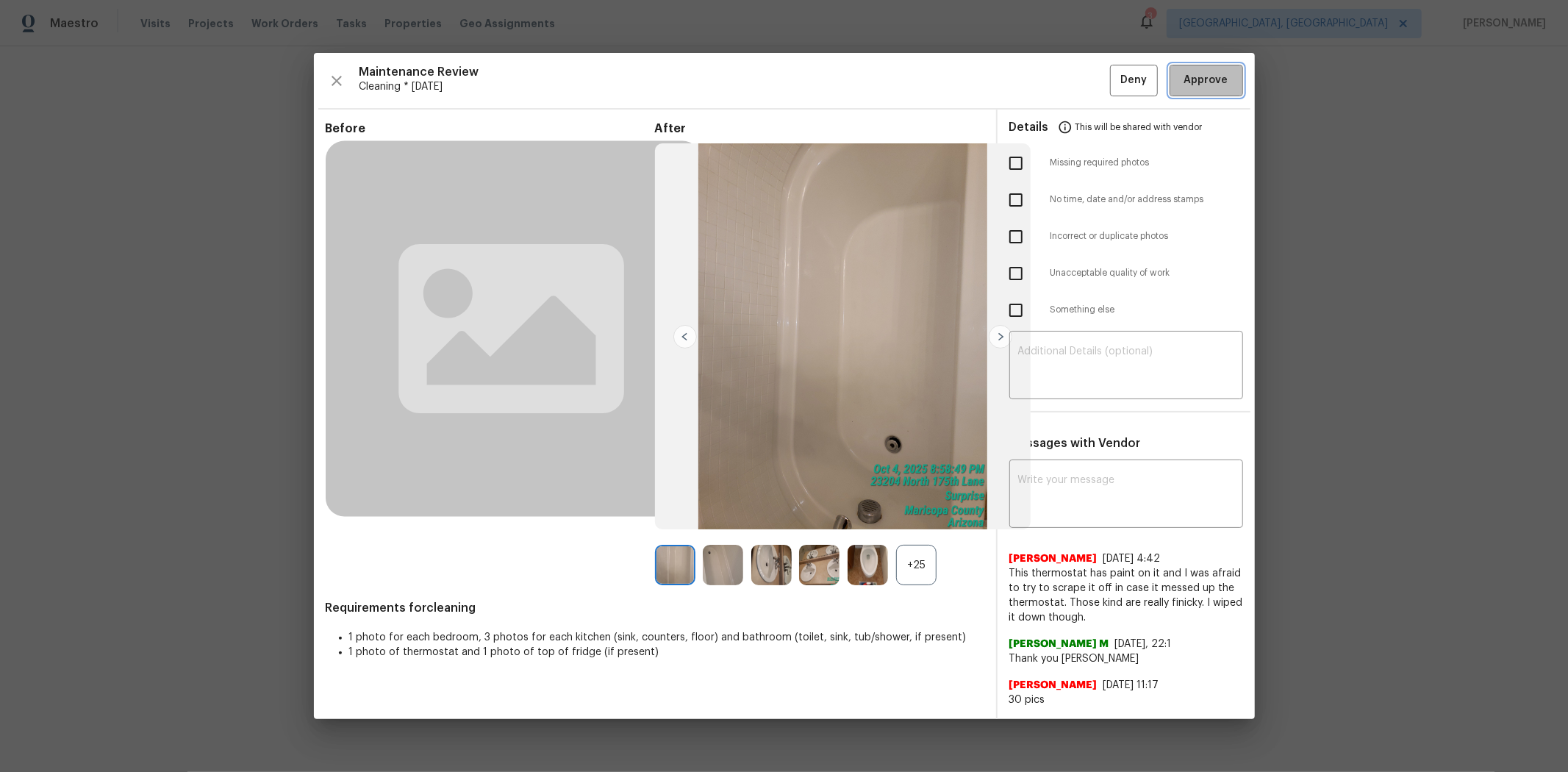
click at [1114, 86] on span "Approve" at bounding box center [1206, 80] width 44 height 19
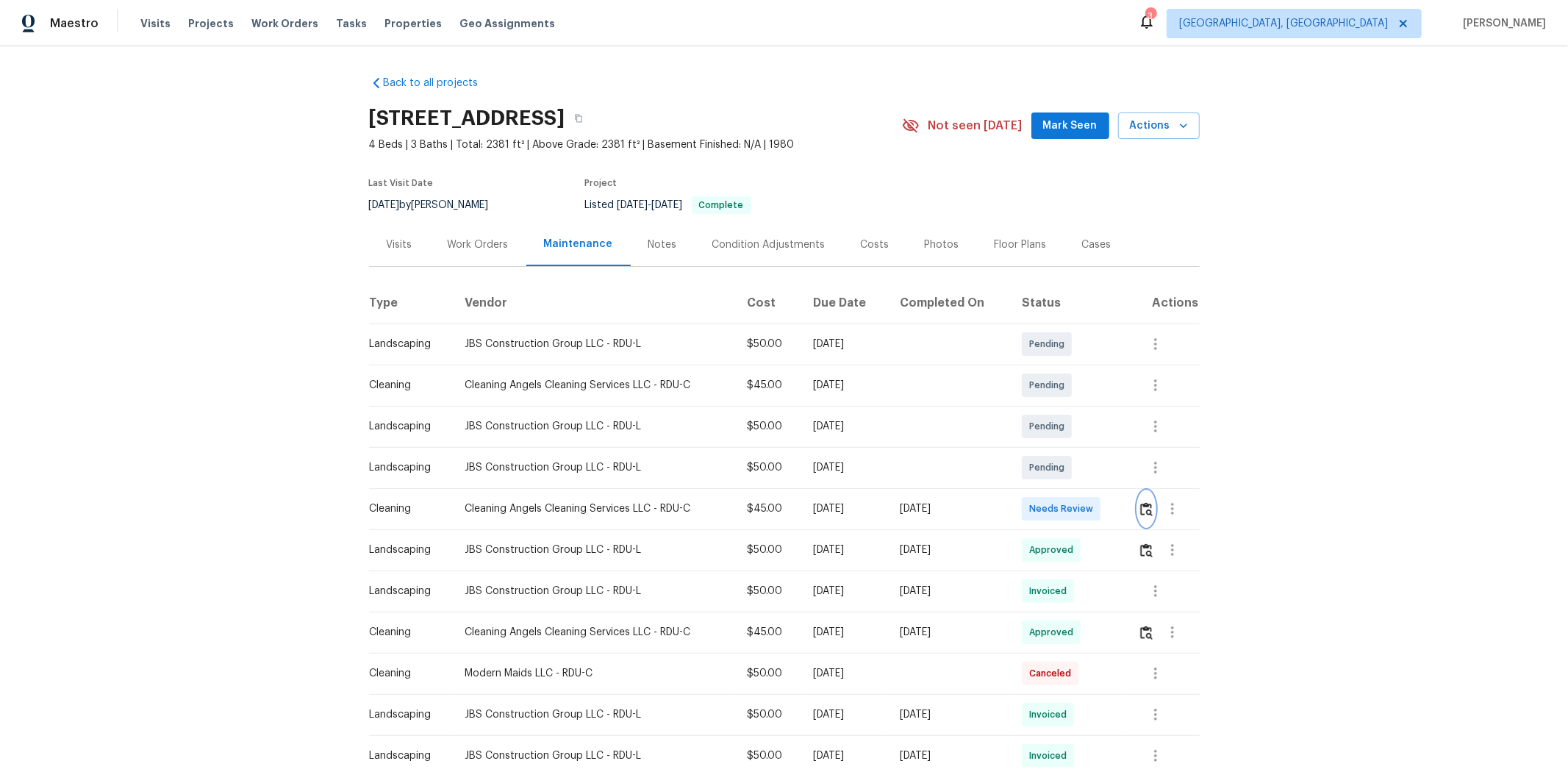
click at [1114, 510] on img "button" at bounding box center [1146, 509] width 12 height 14
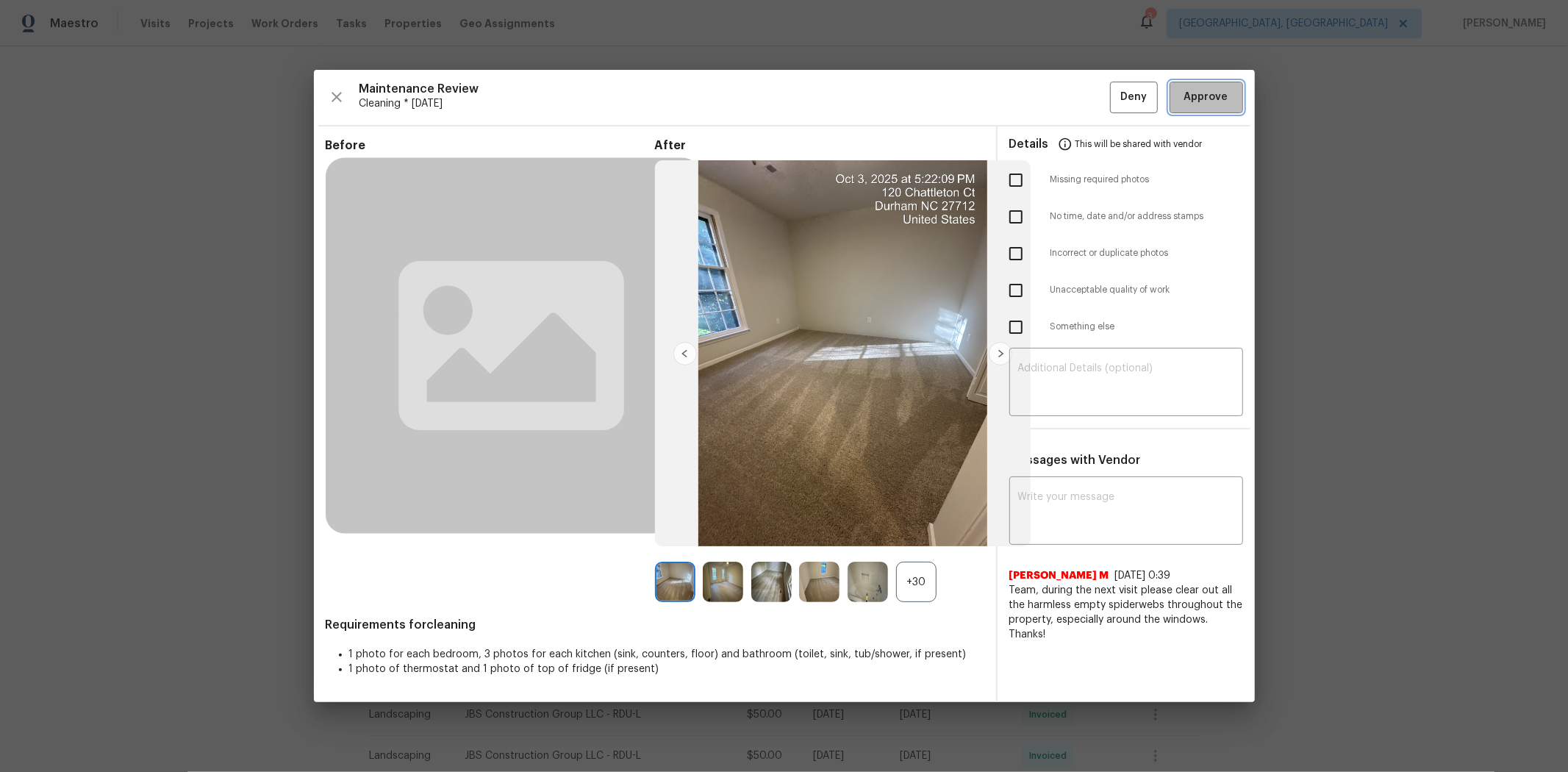
click at [1114, 90] on span "Approve" at bounding box center [1206, 97] width 44 height 19
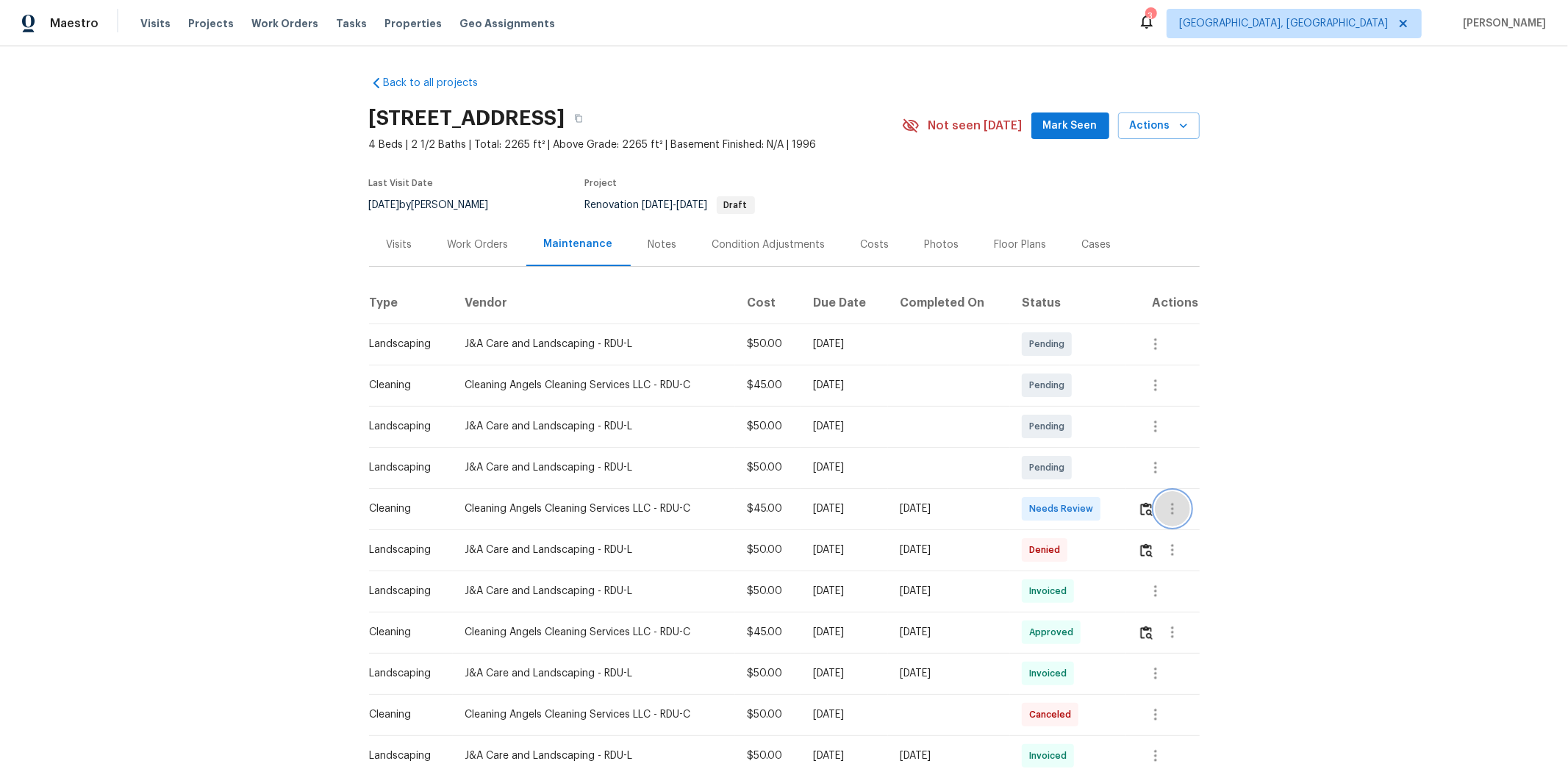
click at [1114, 507] on button "button" at bounding box center [1172, 509] width 36 height 36
click at [1114, 509] on div at bounding box center [784, 386] width 1568 height 772
click at [1114, 509] on img "button" at bounding box center [1146, 509] width 12 height 14
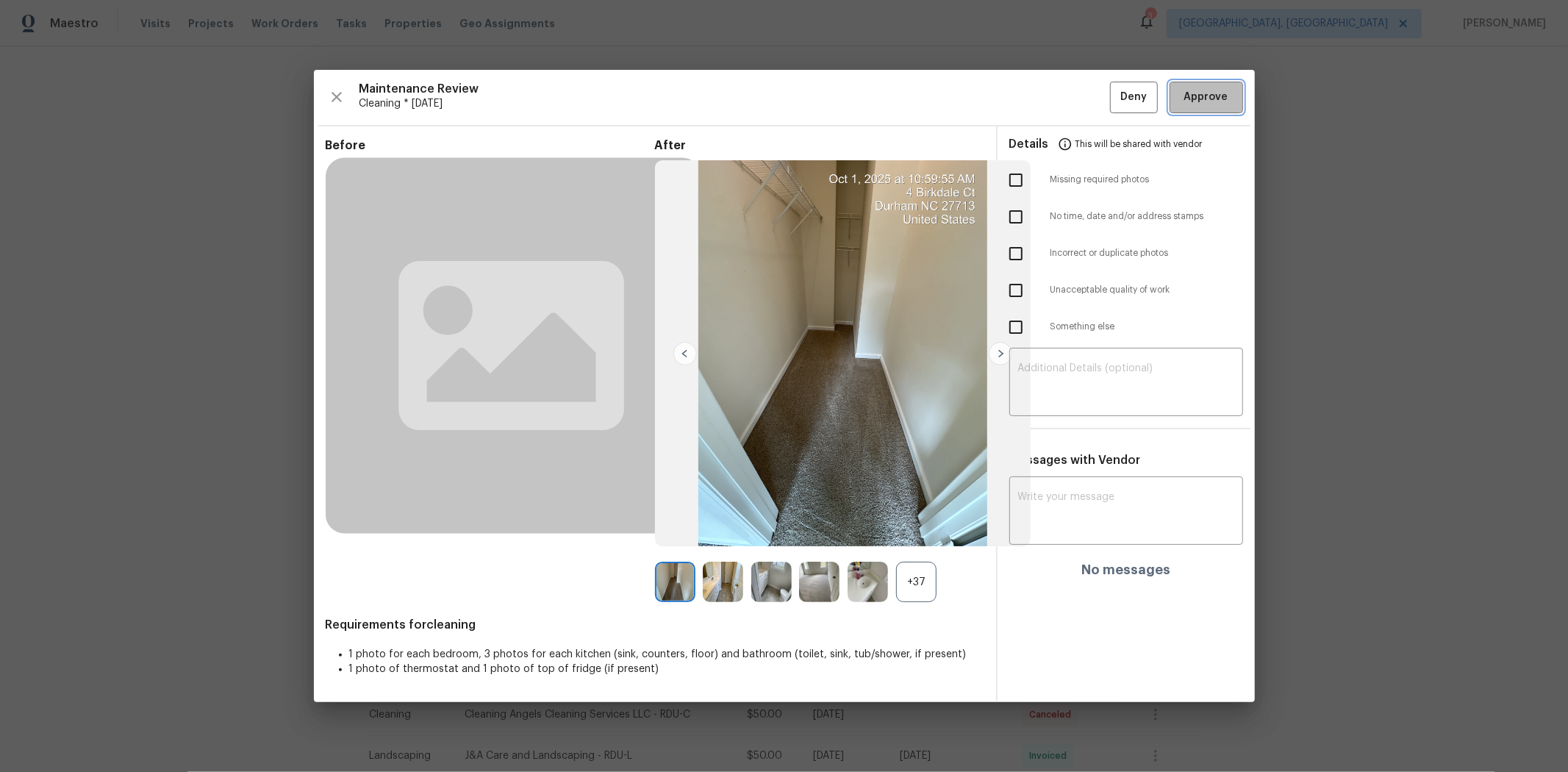
drag, startPoint x: 1202, startPoint y: 96, endPoint x: 1193, endPoint y: 111, distance: 17.5
click at [1114, 96] on span "Approve" at bounding box center [1206, 97] width 44 height 19
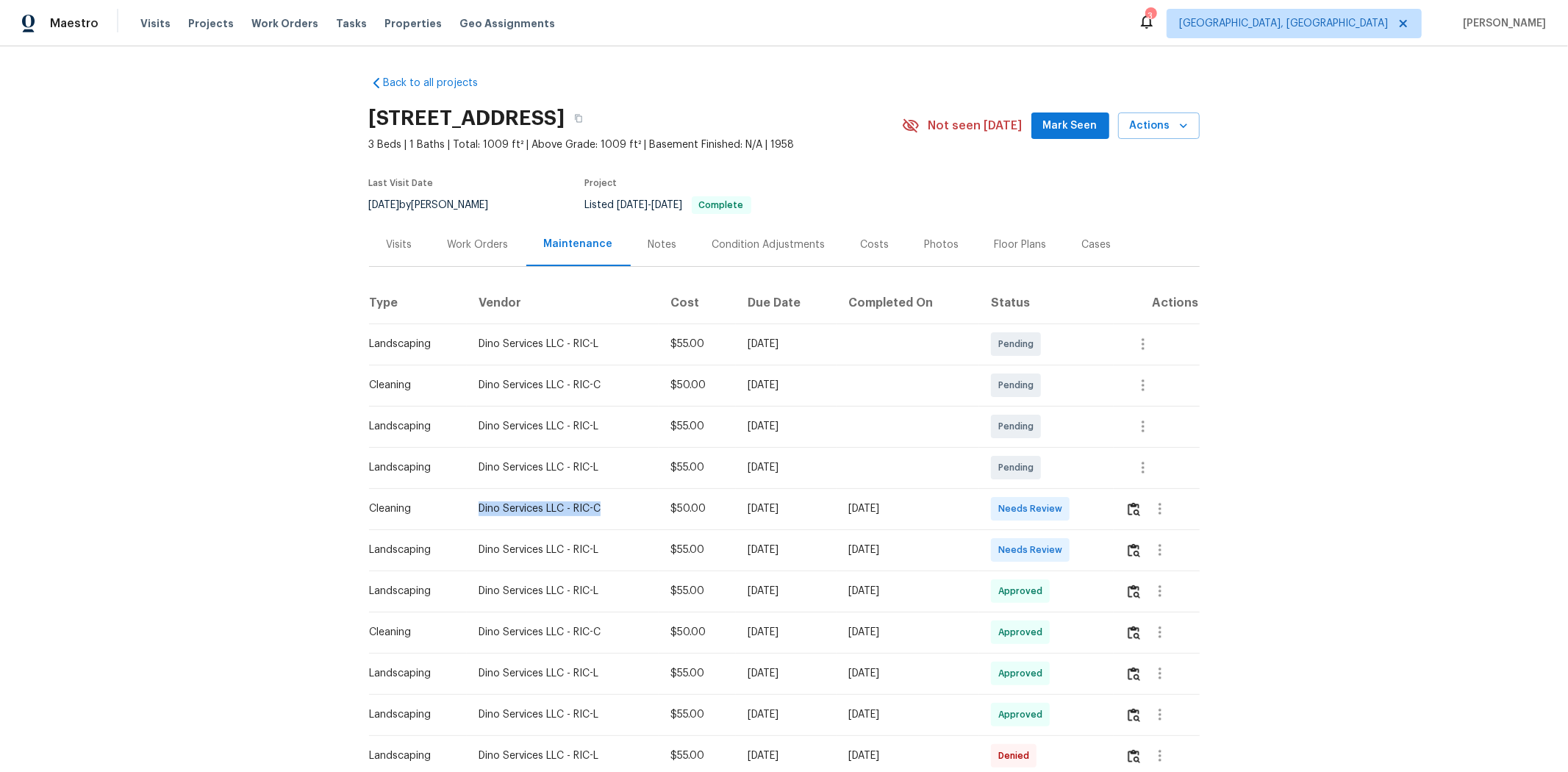
drag, startPoint x: 450, startPoint y: 504, endPoint x: 951, endPoint y: 489, distance: 501.2
click at [913, 495] on tr "Cleaning Dino Services LLC - RIC-C $50.00 [DATE] [DATE] Needs Review" at bounding box center [784, 509] width 831 height 41
click at [1114, 509] on button "button" at bounding box center [1134, 509] width 17 height 36
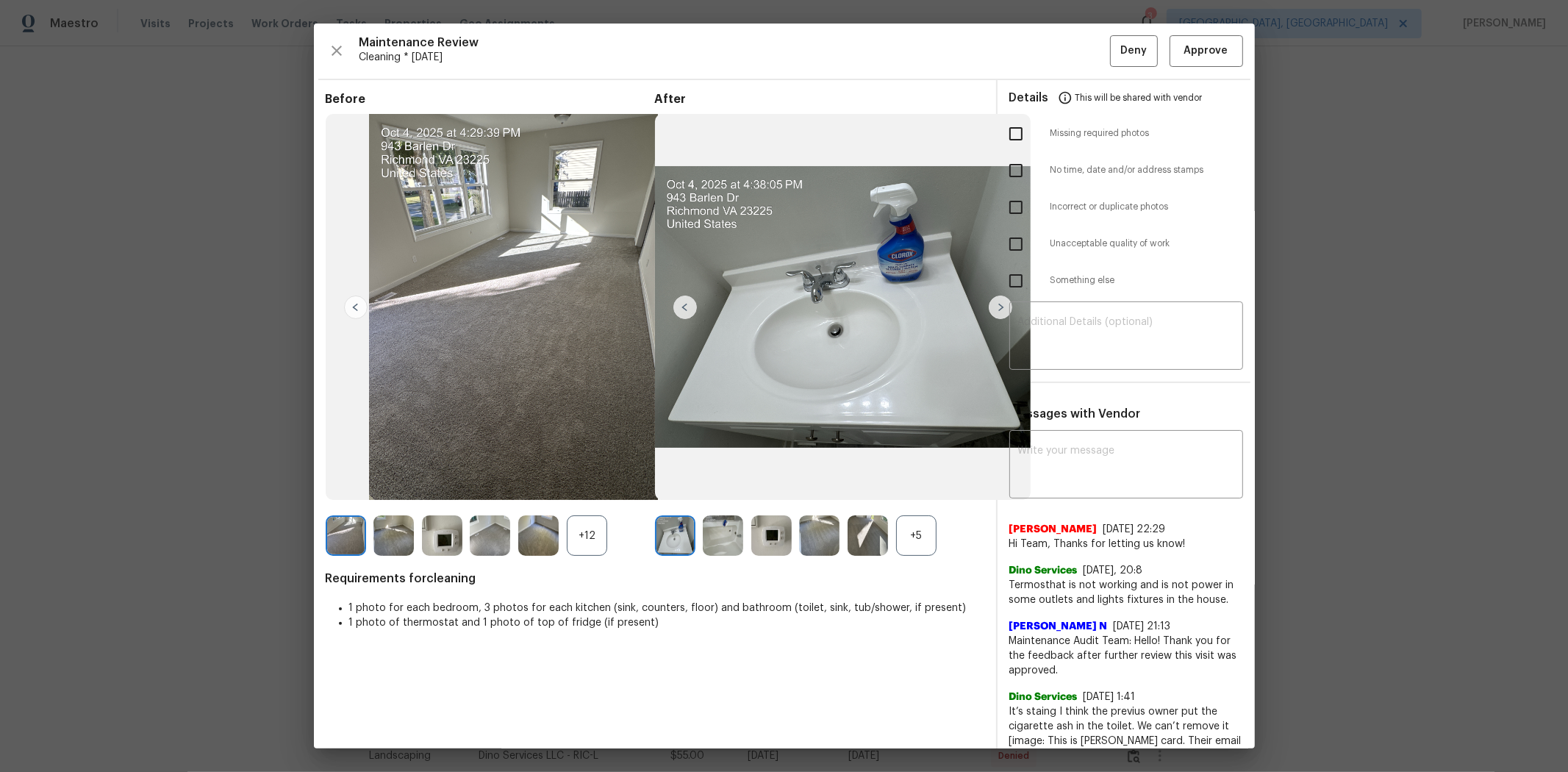
drag, startPoint x: 891, startPoint y: 233, endPoint x: 1134, endPoint y: 380, distance: 284.0
drag, startPoint x: 1134, startPoint y: 380, endPoint x: 899, endPoint y: 368, distance: 235.3
click at [899, 368] on img at bounding box center [843, 307] width 376 height 386
click at [1114, 61] on button "Approve" at bounding box center [1206, 51] width 73 height 31
